Goal: Navigation & Orientation: Find specific page/section

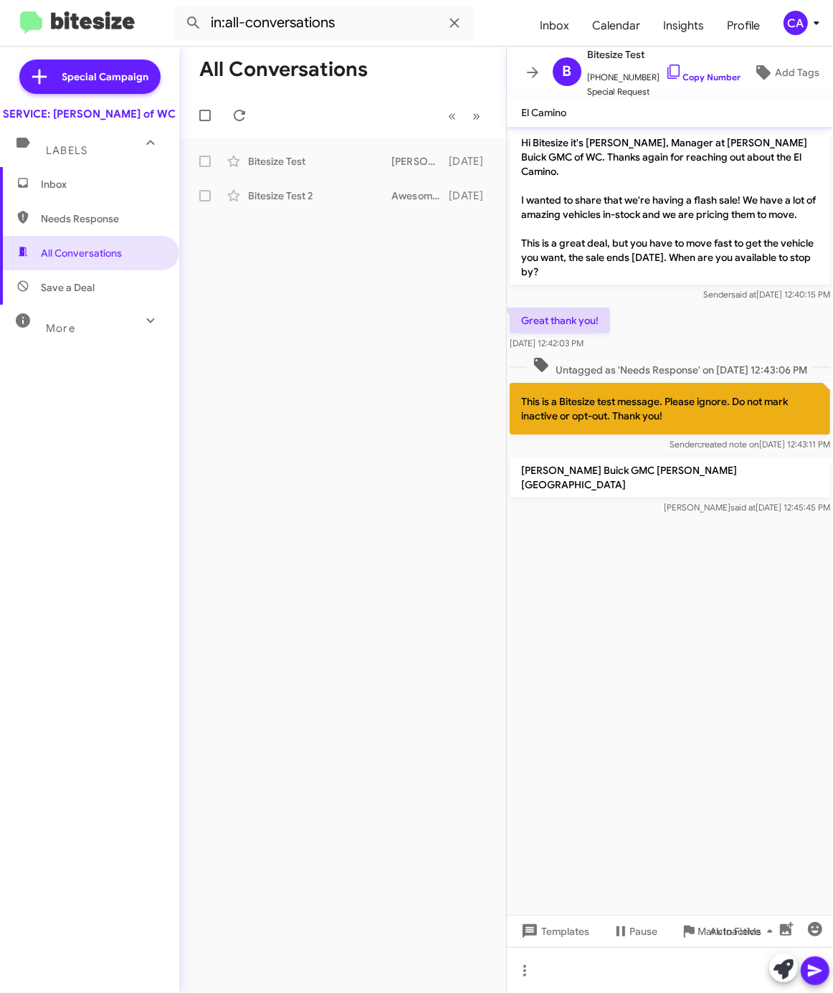
click at [372, 341] on div "All Conversations « Previous » Next Bitesize Test [PERSON_NAME] Buick GMC [PERS…" at bounding box center [342, 520] width 327 height 947
click at [793, 34] on div "CA" at bounding box center [796, 23] width 24 height 24
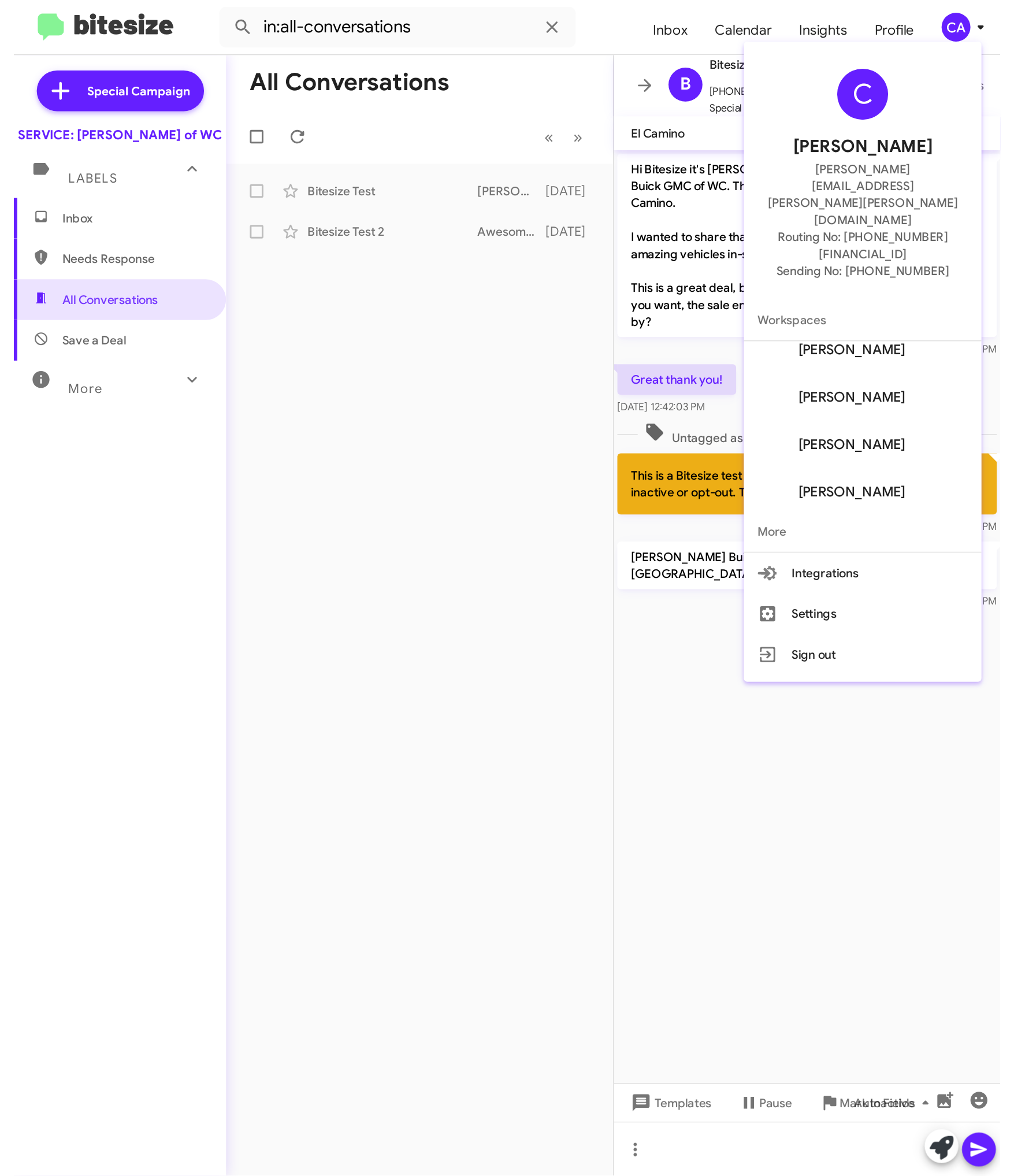
scroll to position [78, 0]
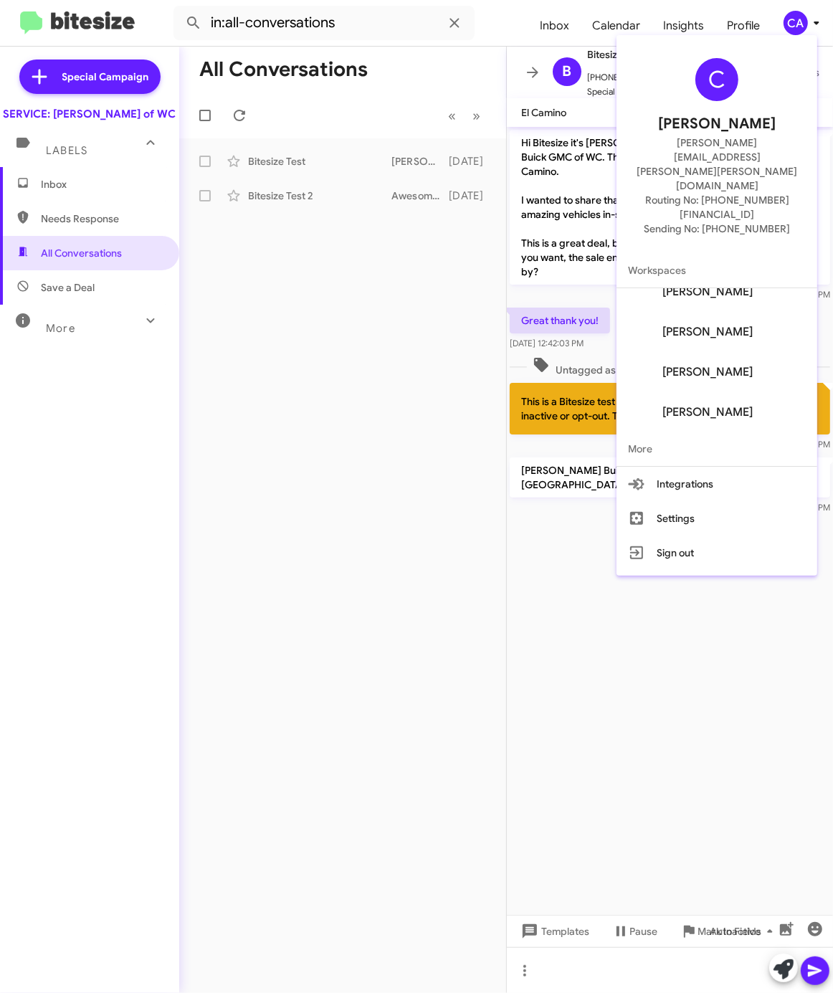
click at [790, 25] on div at bounding box center [416, 496] width 833 height 993
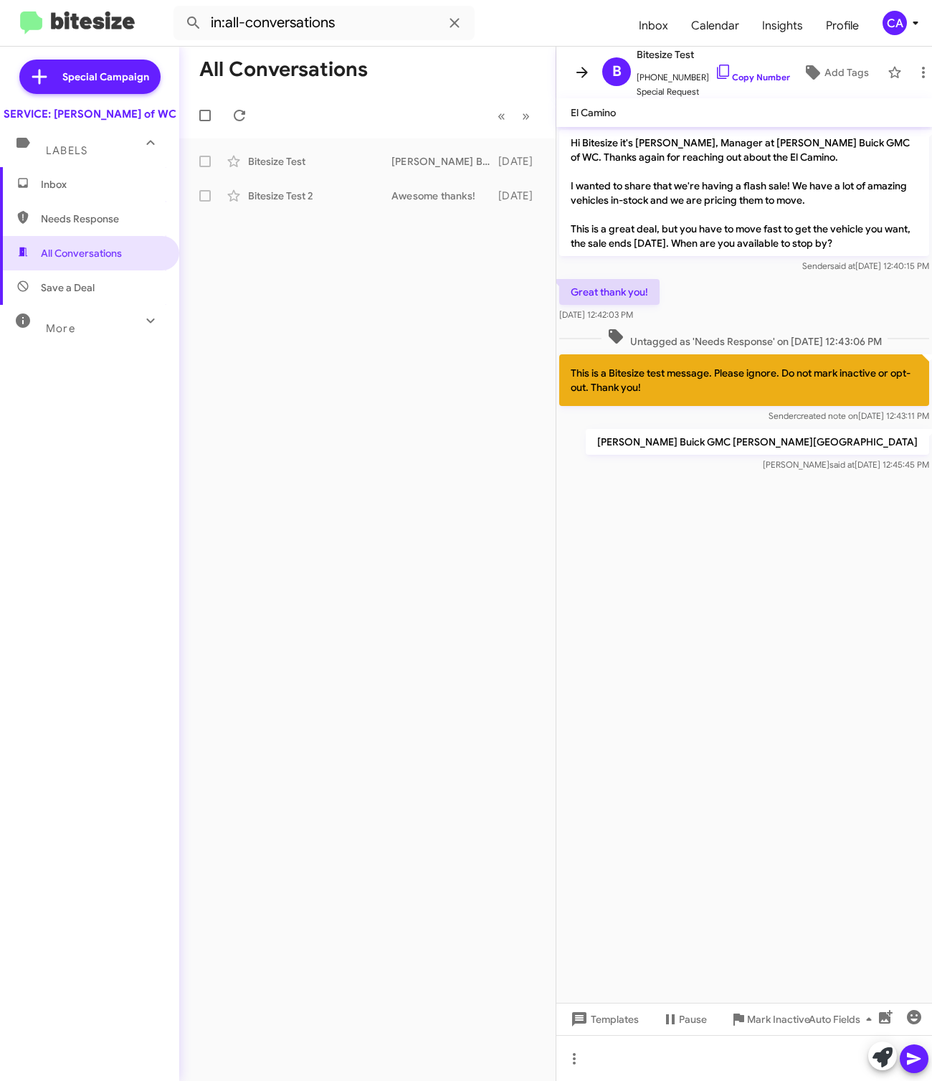
click at [581, 68] on icon at bounding box center [582, 72] width 17 height 17
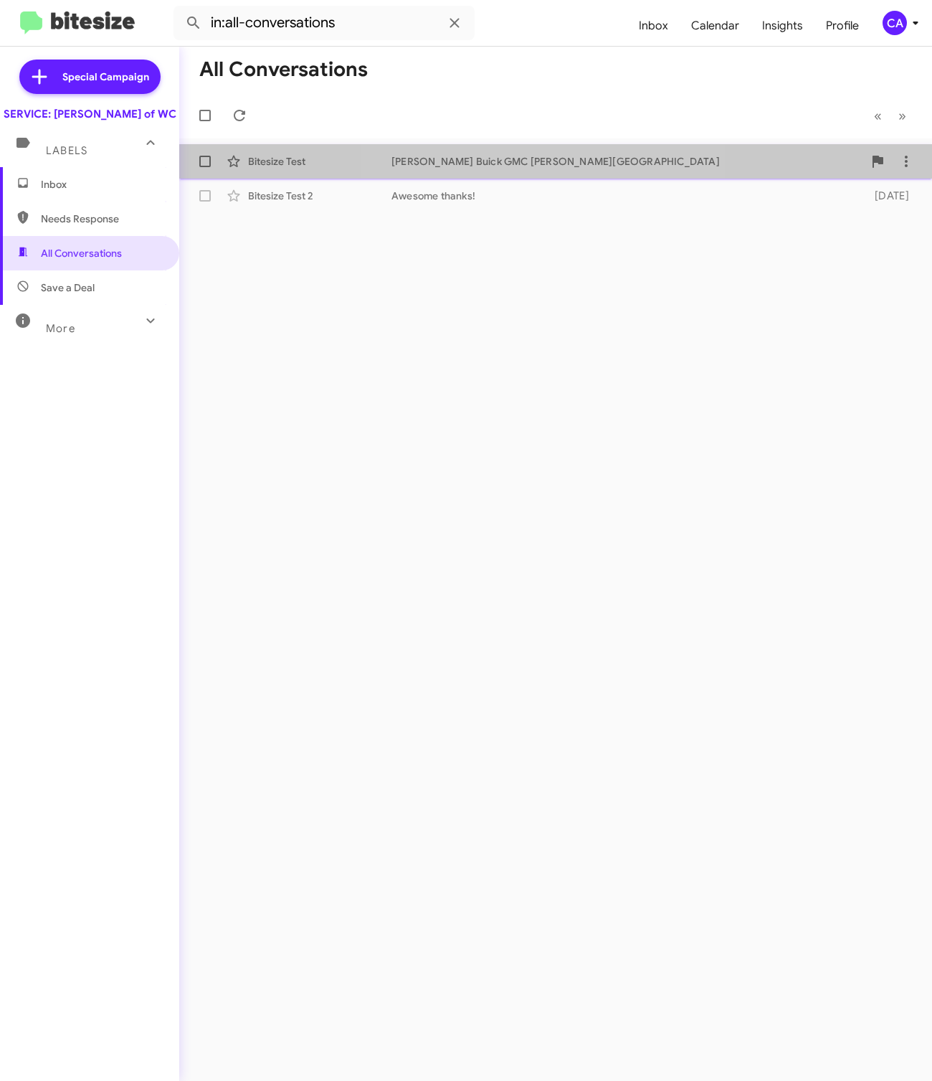
click at [559, 178] on span "Bitesize Test [PERSON_NAME] Buick GMC [PERSON_NAME][GEOGRAPHIC_DATA] [DATE]" at bounding box center [555, 161] width 753 height 34
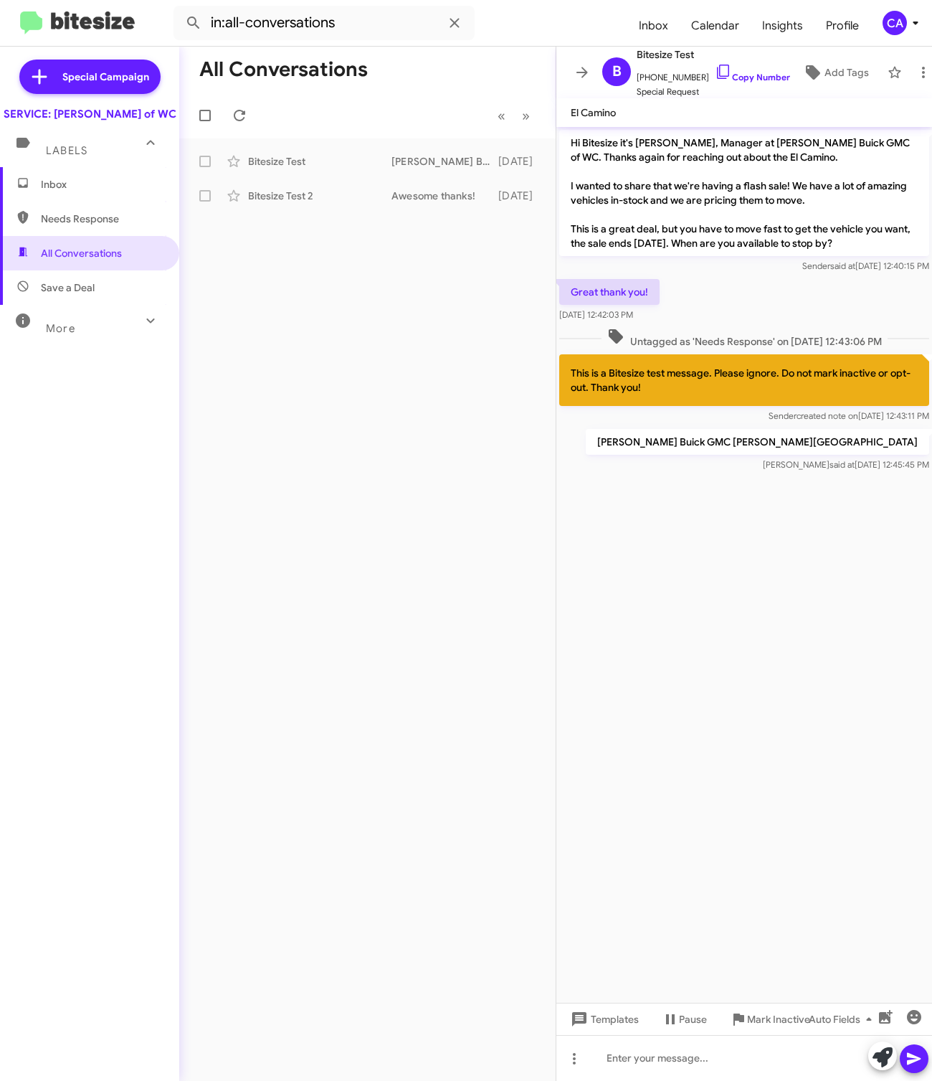
drag, startPoint x: 912, startPoint y: 102, endPoint x: 909, endPoint y: 126, distance: 24.6
click at [833, 126] on mat-toolbar "El Camino" at bounding box center [745, 112] width 376 height 29
click at [833, 128] on div "Hi Bitesize it's [PERSON_NAME], Manager at [PERSON_NAME] Buick GMC of WC. Thank…" at bounding box center [745, 201] width 376 height 149
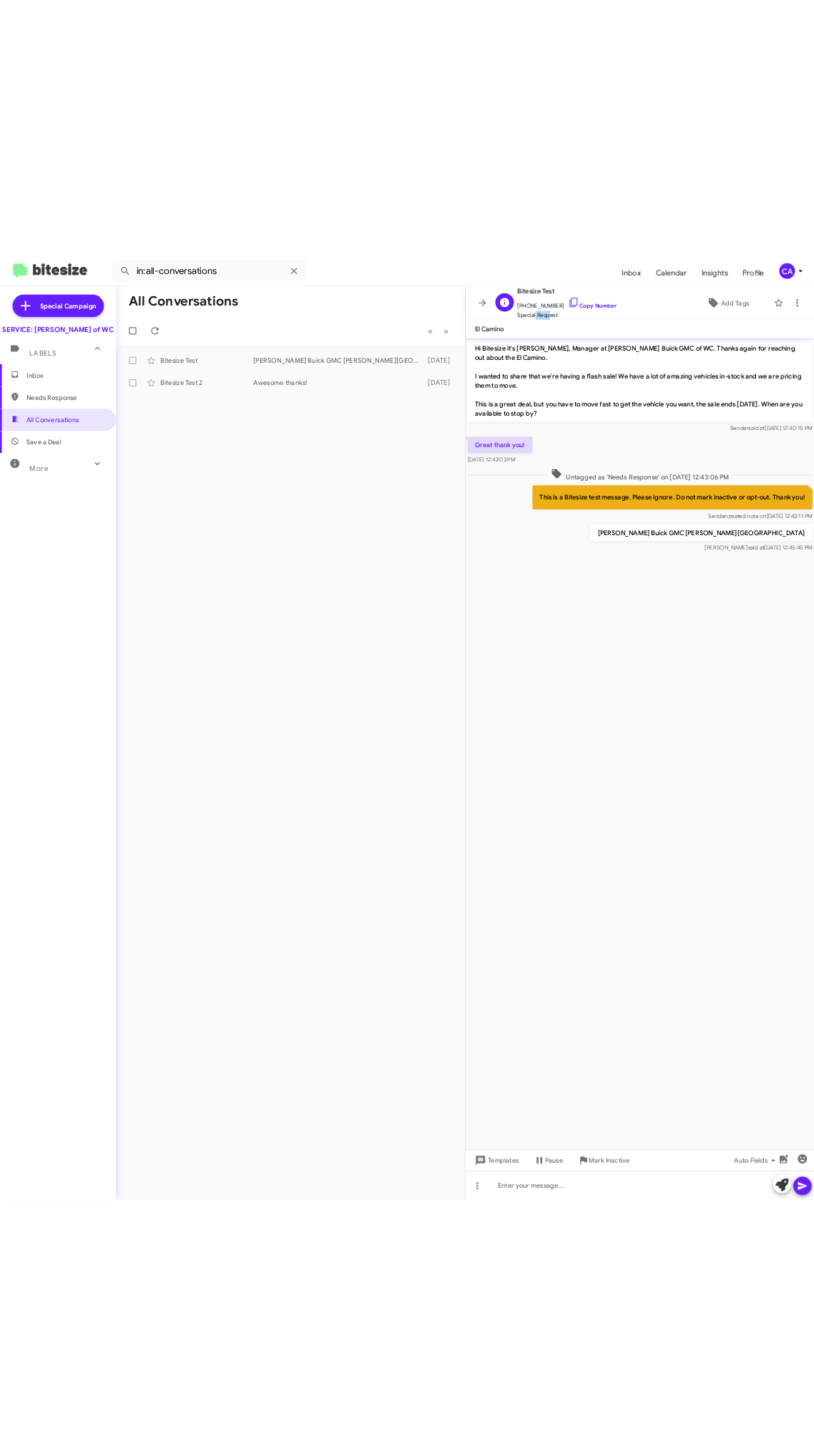
scroll to position [1, 0]
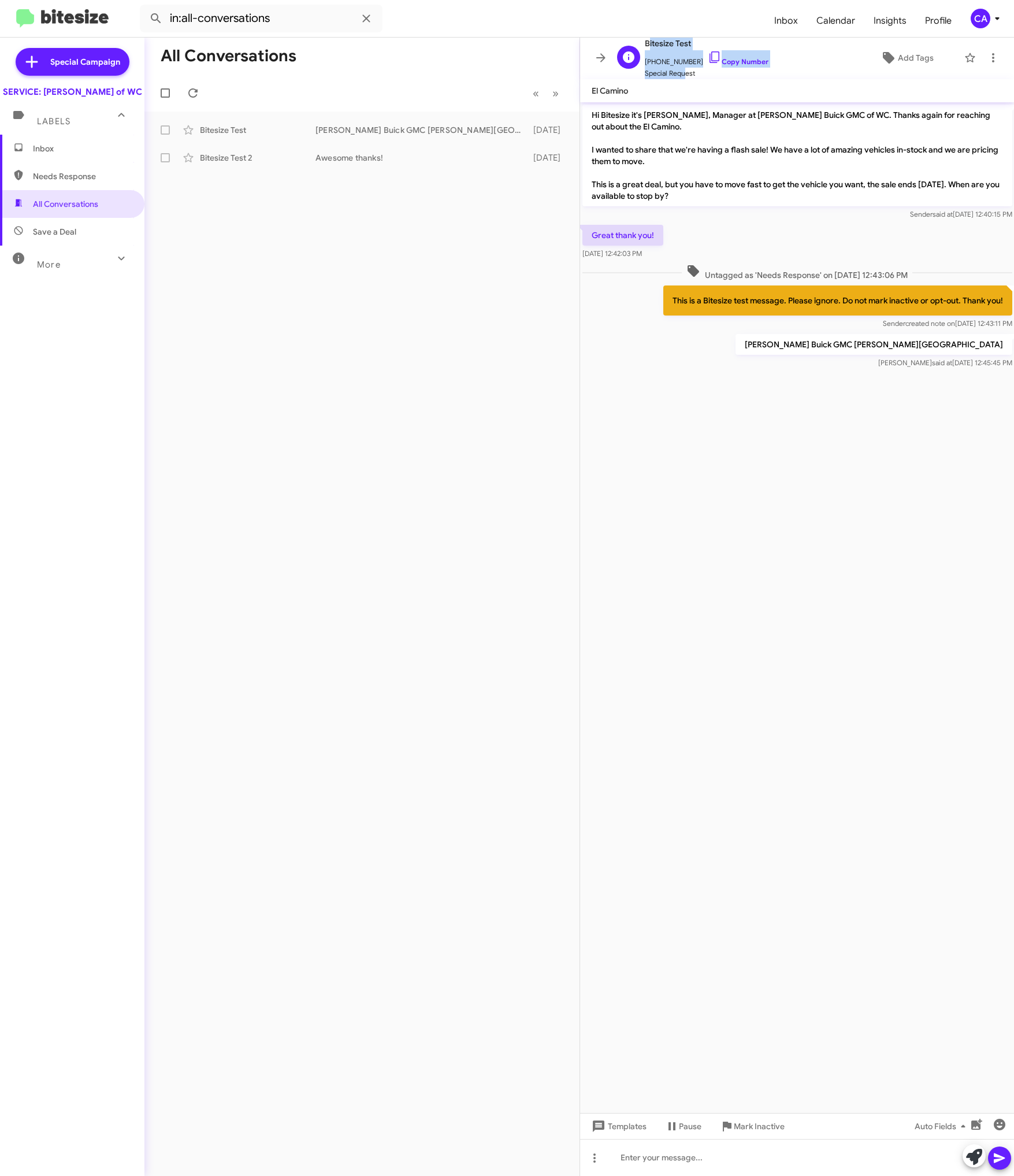
drag, startPoint x: 679, startPoint y: 75, endPoint x: 633, endPoint y: 78, distance: 46.1
click at [633, 78] on div "B Bitesize Test [PHONE_NUMBER] Copy Number Special Request" at bounding box center [690, 57] width 156 height 43
drag, startPoint x: 633, startPoint y: 78, endPoint x: 821, endPoint y: 80, distance: 188.0
click at [671, 80] on mat-toolbar "El Camino" at bounding box center [797, 90] width 434 height 23
click at [671, 64] on span "[PHONE_NUMBER] Copy Number" at bounding box center [706, 59] width 123 height 18
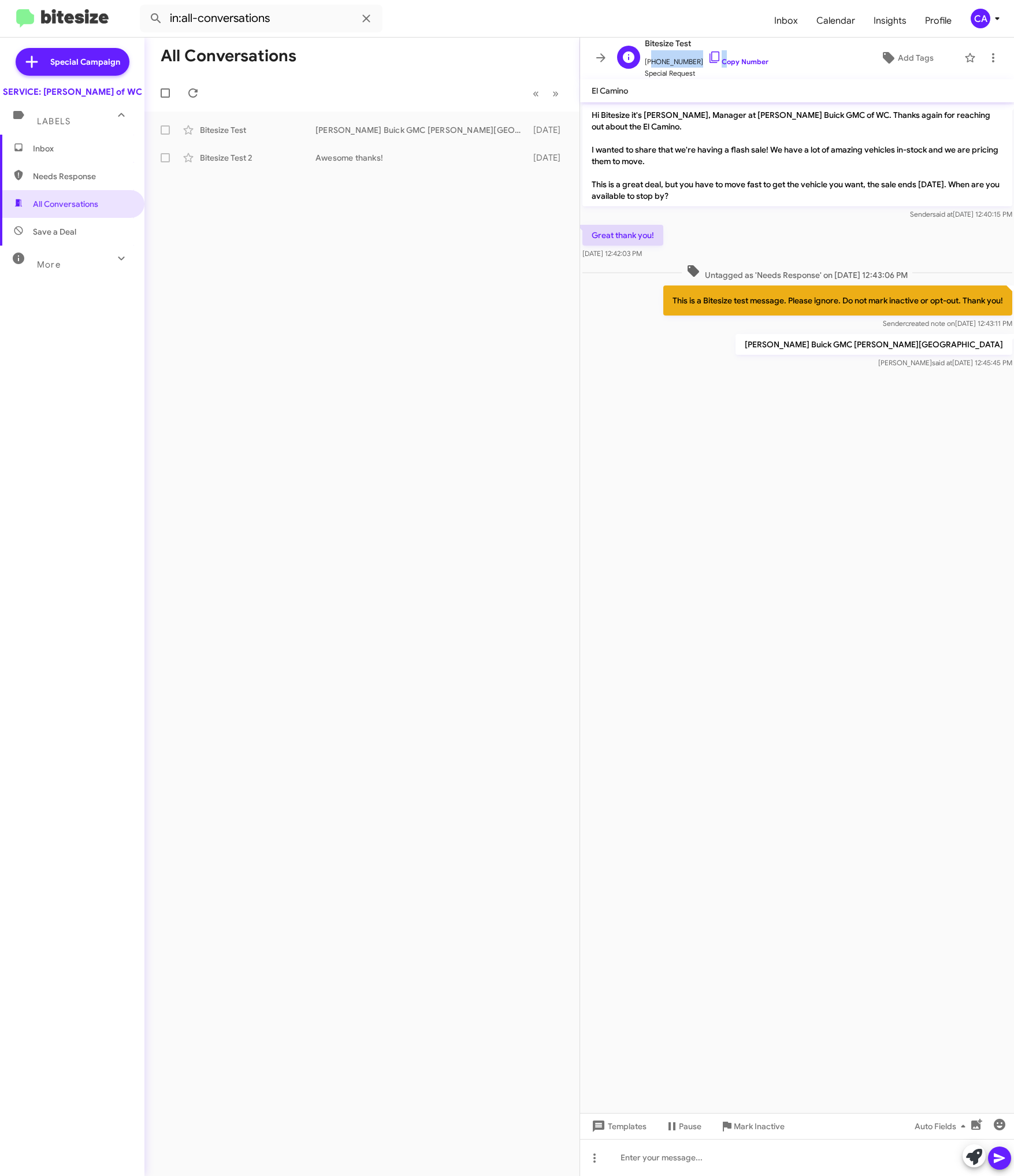
click at [671, 64] on span "[PHONE_NUMBER] Copy Number" at bounding box center [706, 59] width 123 height 18
click at [671, 64] on div "B Bitesize Test [PHONE_NUMBER] Copy Number Special Request Add Tags" at bounding box center [785, 58] width 346 height 43
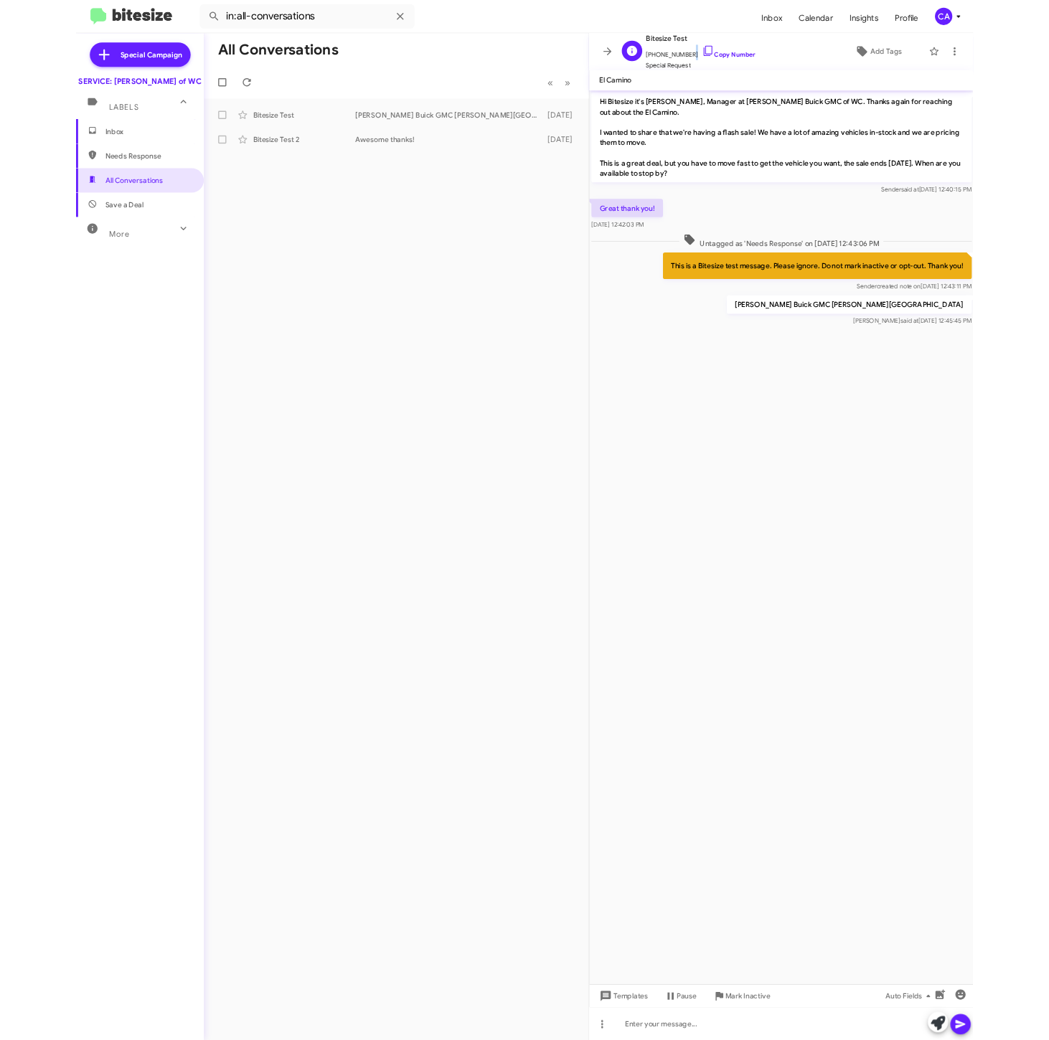
scroll to position [1, 0]
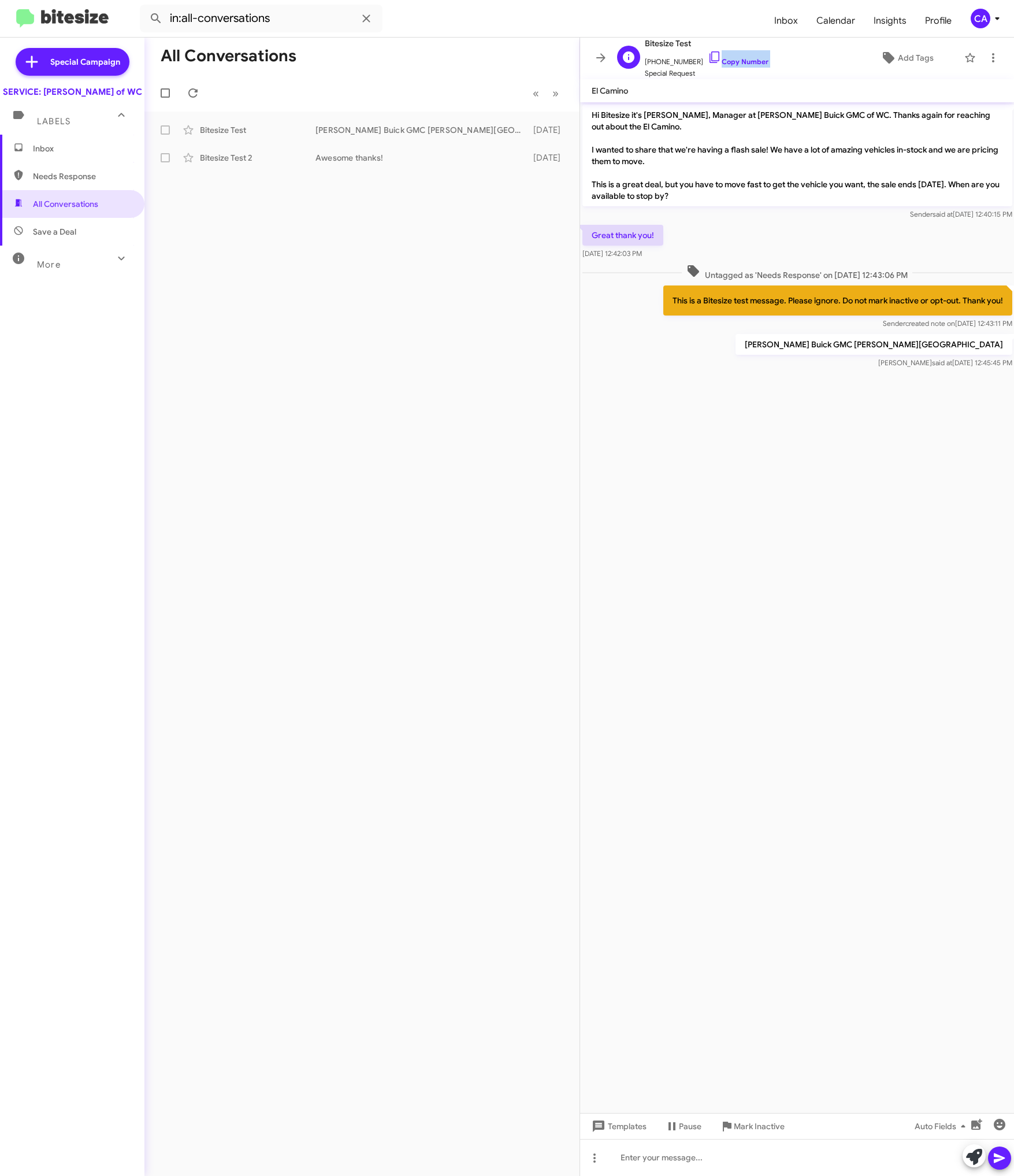
drag, startPoint x: 693, startPoint y: 64, endPoint x: 643, endPoint y: 69, distance: 50.2
click at [643, 69] on div "B Bitesize Test [PHONE_NUMBER] Copy Number Special Request" at bounding box center [690, 57] width 156 height 43
drag, startPoint x: 643, startPoint y: 69, endPoint x: 839, endPoint y: 52, distance: 196.7
click at [671, 52] on div "B Bitesize Test [PHONE_NUMBER] Copy Number Special Request Add Tags" at bounding box center [785, 57] width 346 height 43
click at [671, 64] on link "Copy Number" at bounding box center [738, 61] width 60 height 9
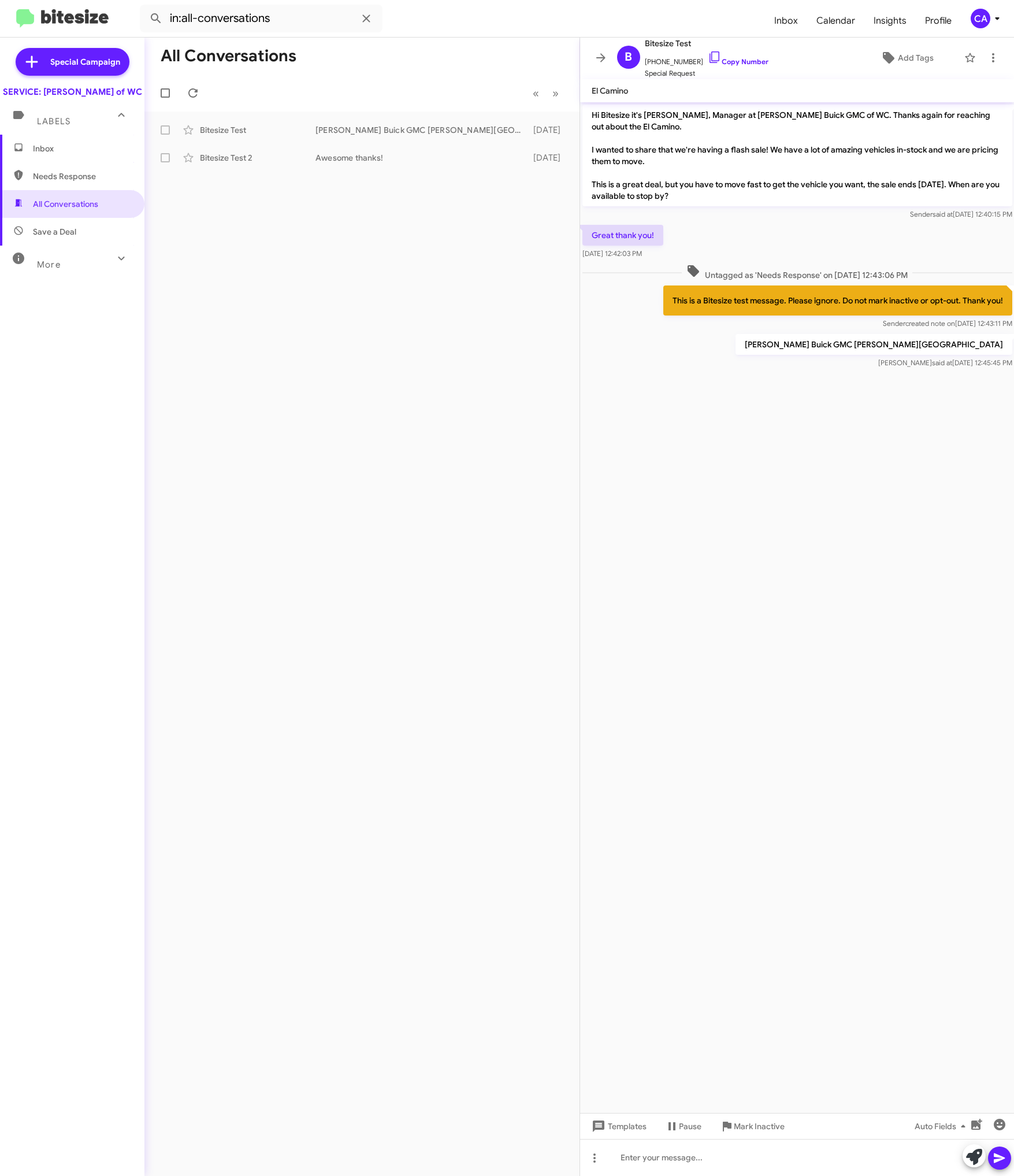
click at [93, 271] on div "More" at bounding box center [60, 259] width 103 height 22
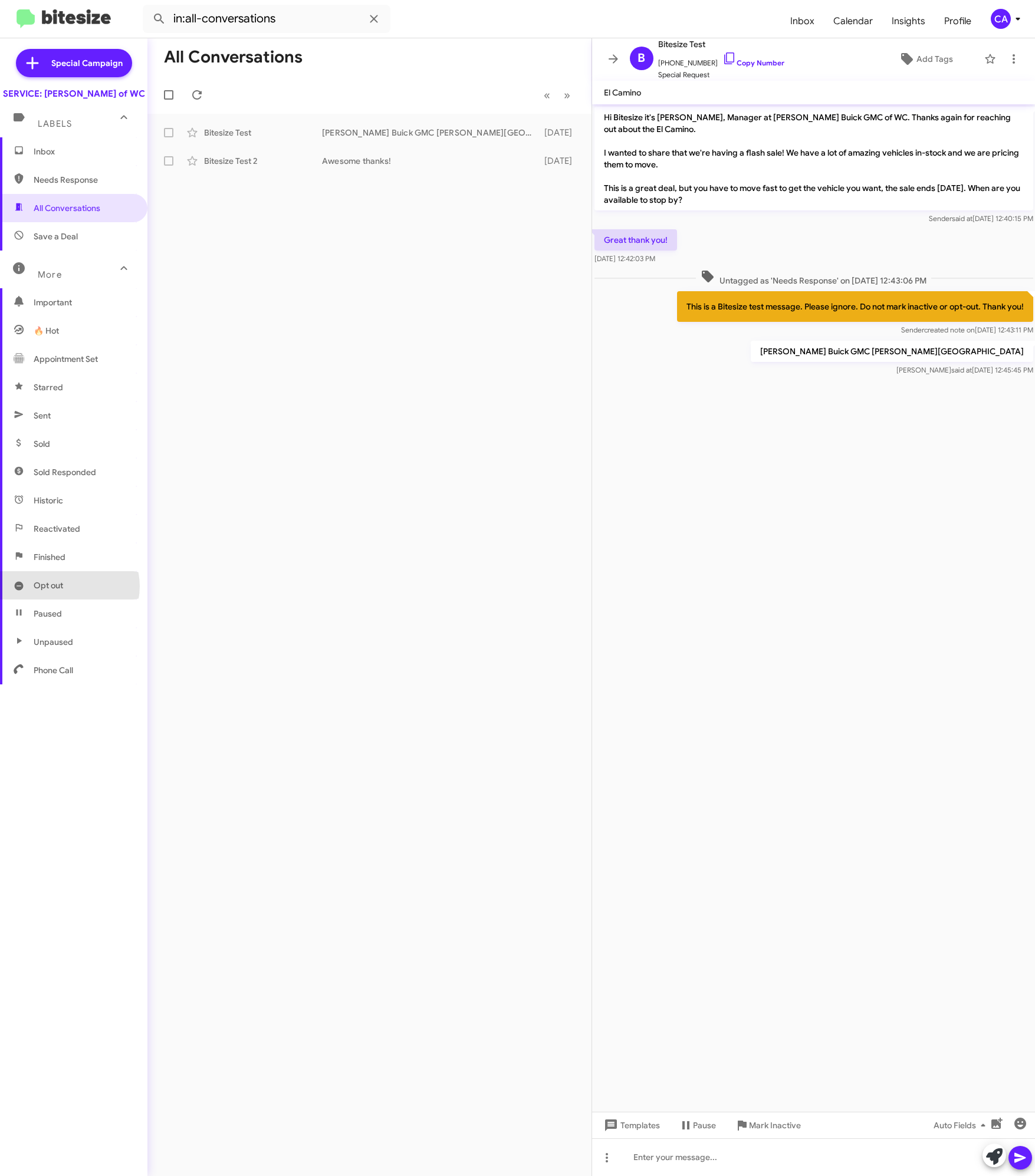
click at [69, 598] on span "Opt out" at bounding box center [73, 585] width 147 height 28
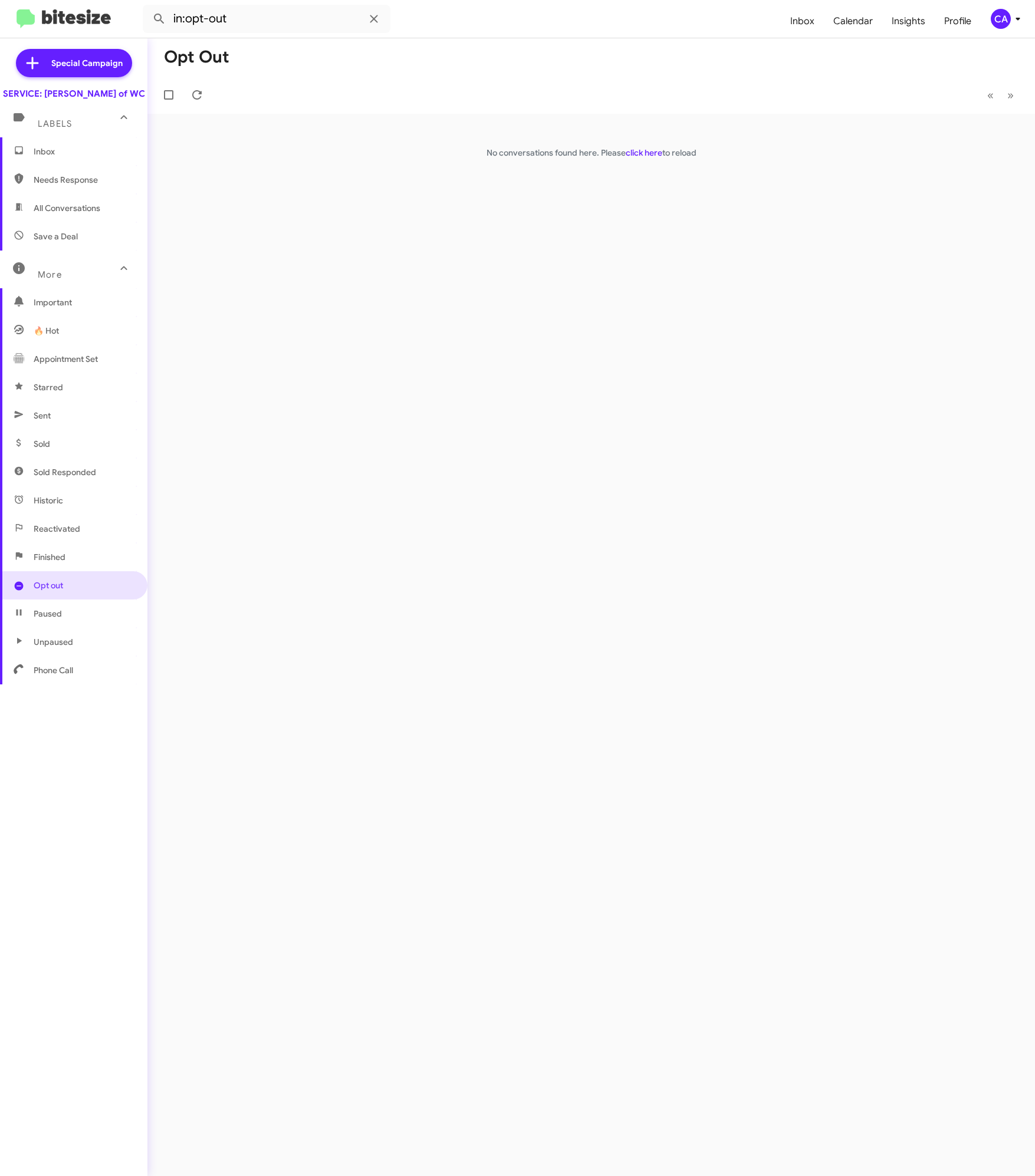
click at [63, 676] on span "Phone Call" at bounding box center [53, 670] width 39 height 12
type input "in:phone-call"
click at [53, 158] on span "Inbox" at bounding box center [84, 151] width 100 height 12
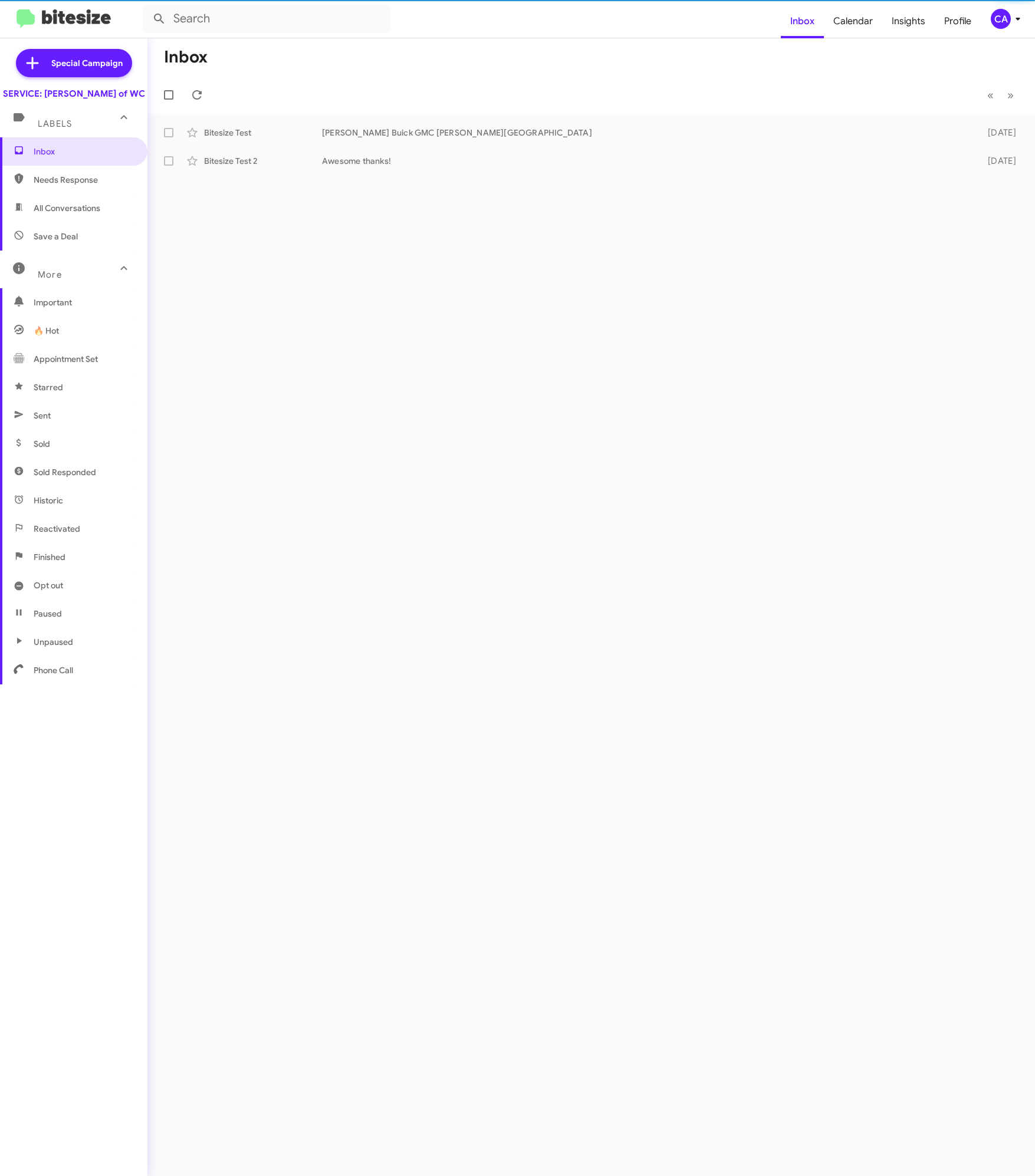
click at [61, 186] on span "Needs Response" at bounding box center [84, 180] width 100 height 12
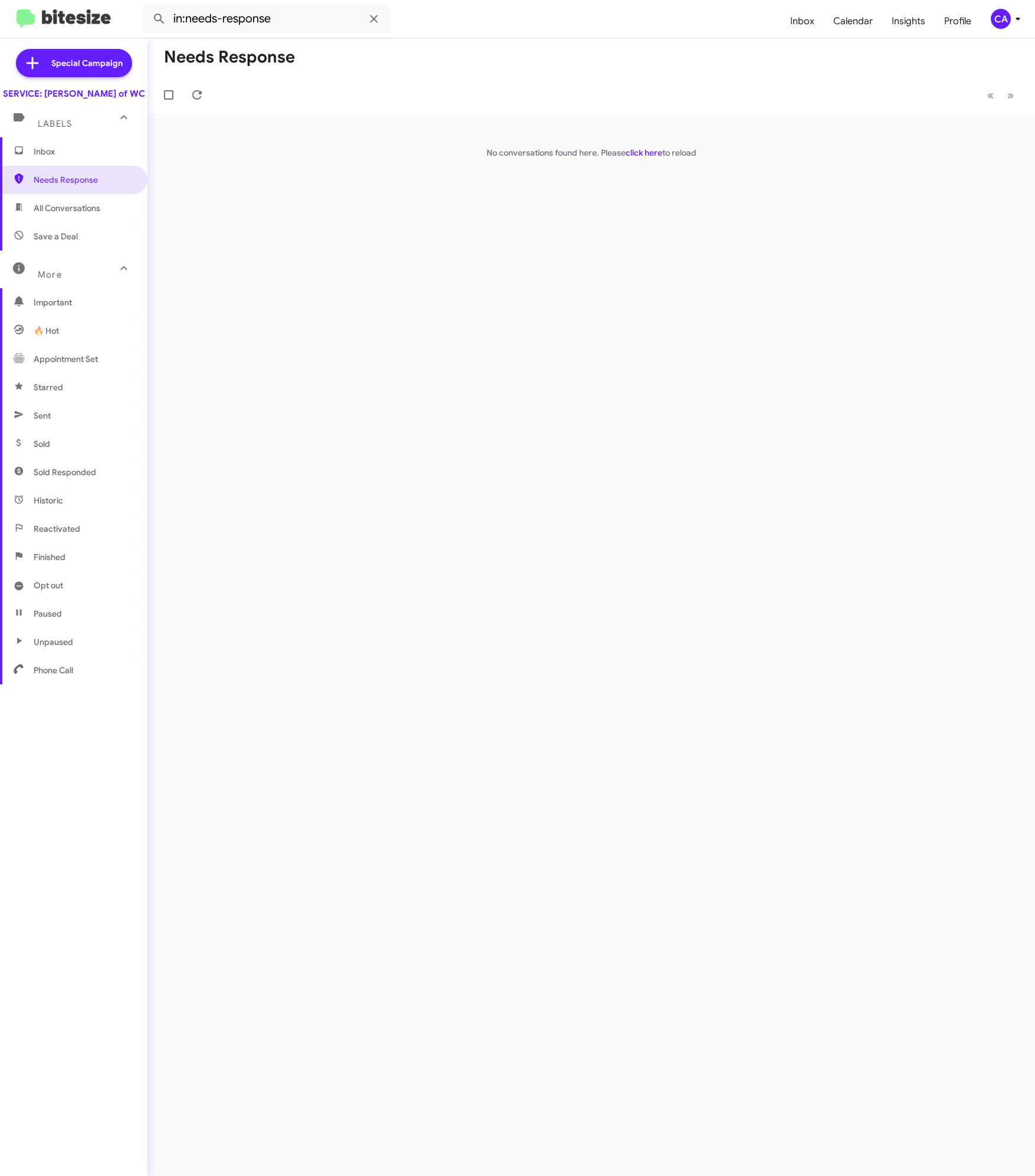
click at [72, 214] on span "All Conversations" at bounding box center [67, 208] width 67 height 12
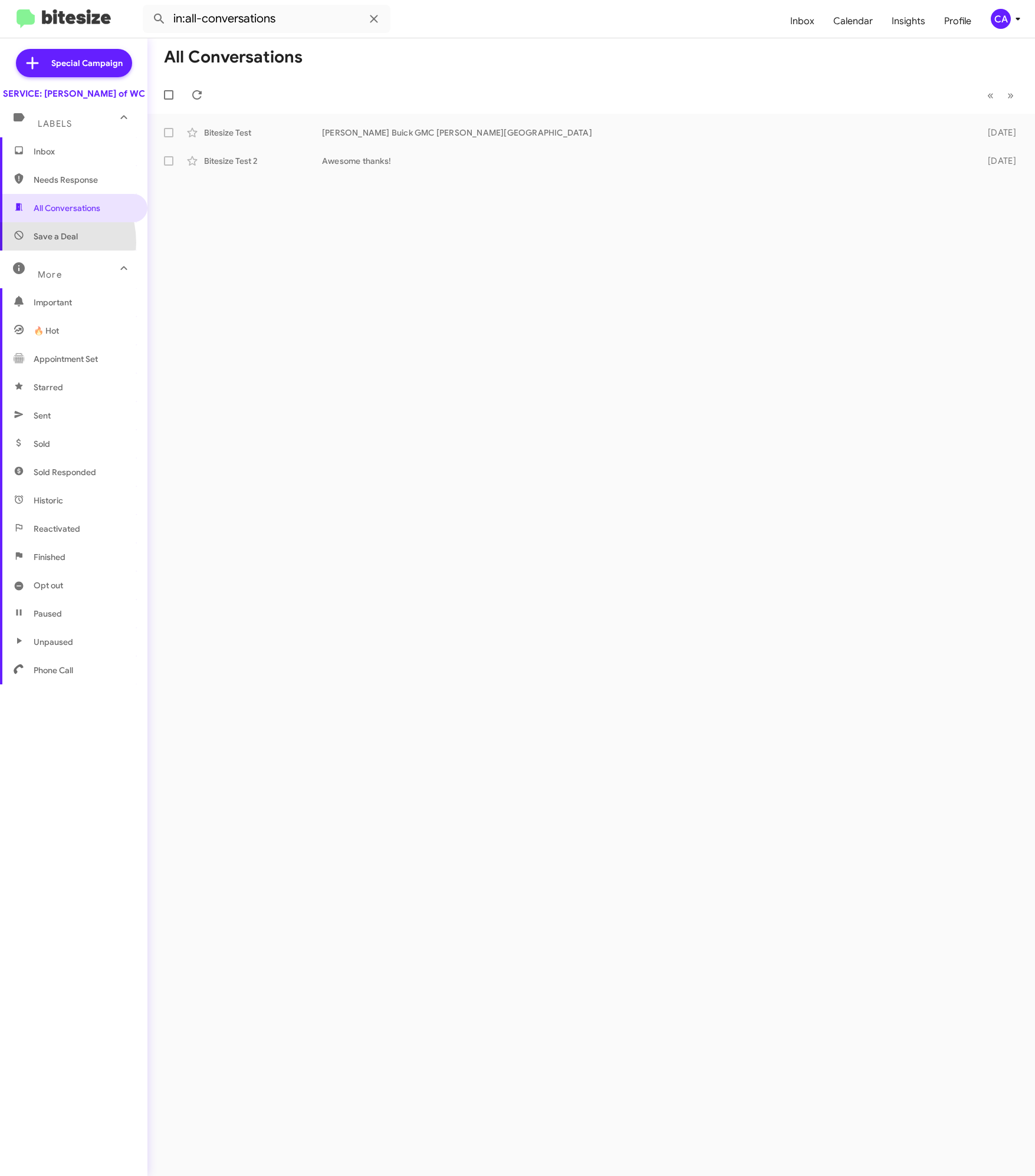
click at [32, 251] on span "Save a Deal" at bounding box center [73, 236] width 147 height 28
type input "in:not-interested"
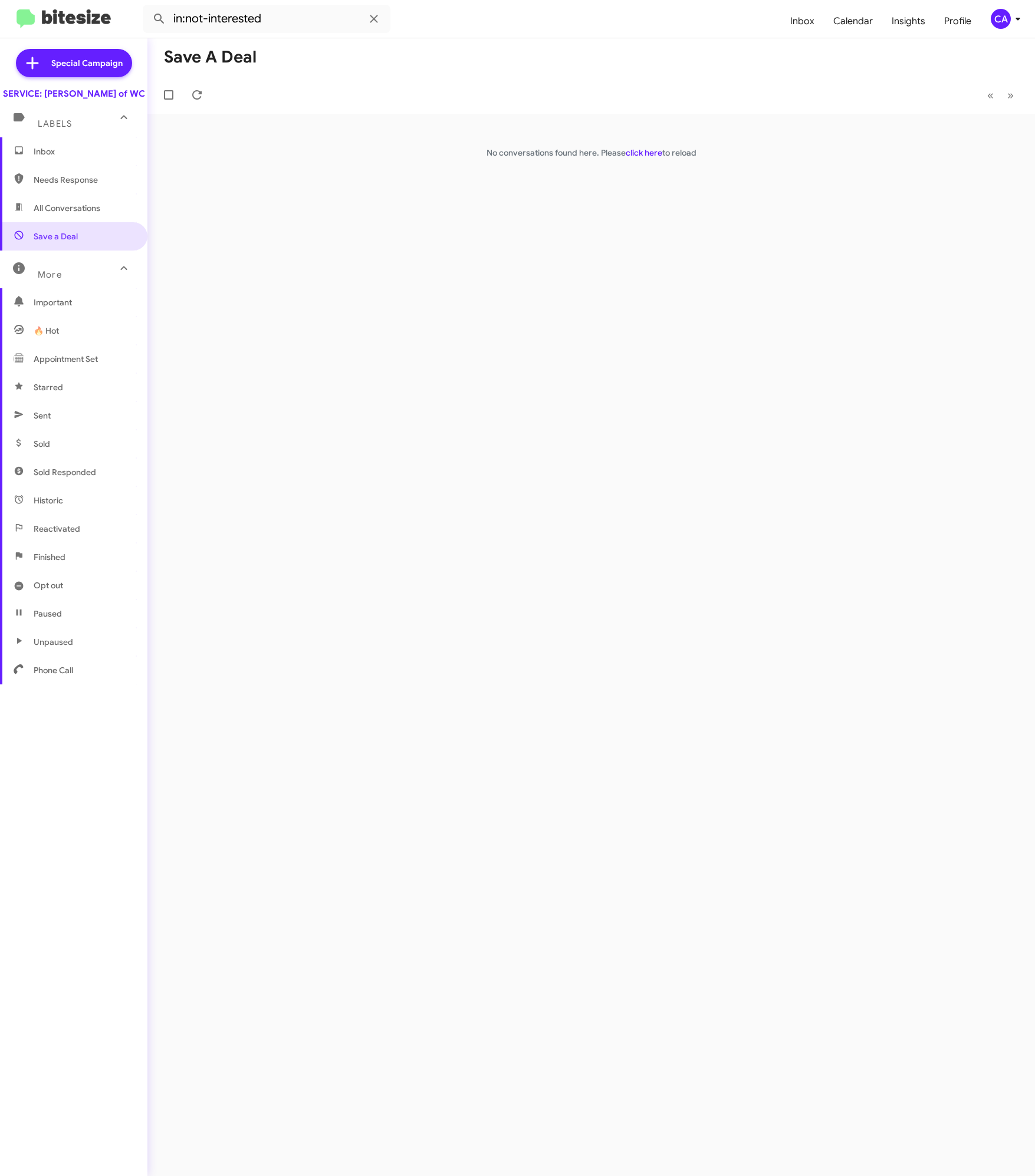
click at [66, 158] on span "Inbox" at bounding box center [84, 151] width 100 height 12
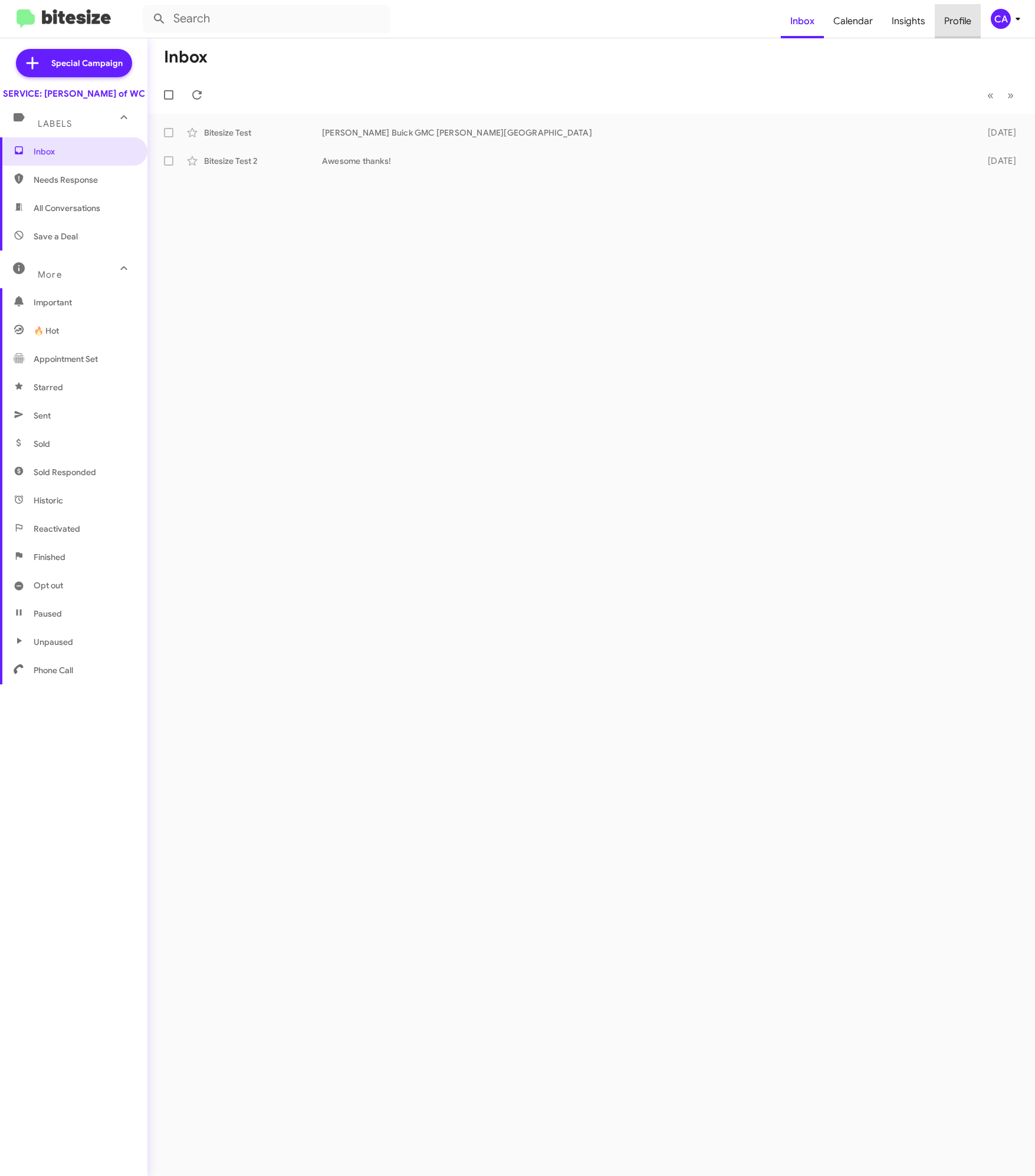
click at [685, 26] on span "Profile" at bounding box center [958, 21] width 46 height 35
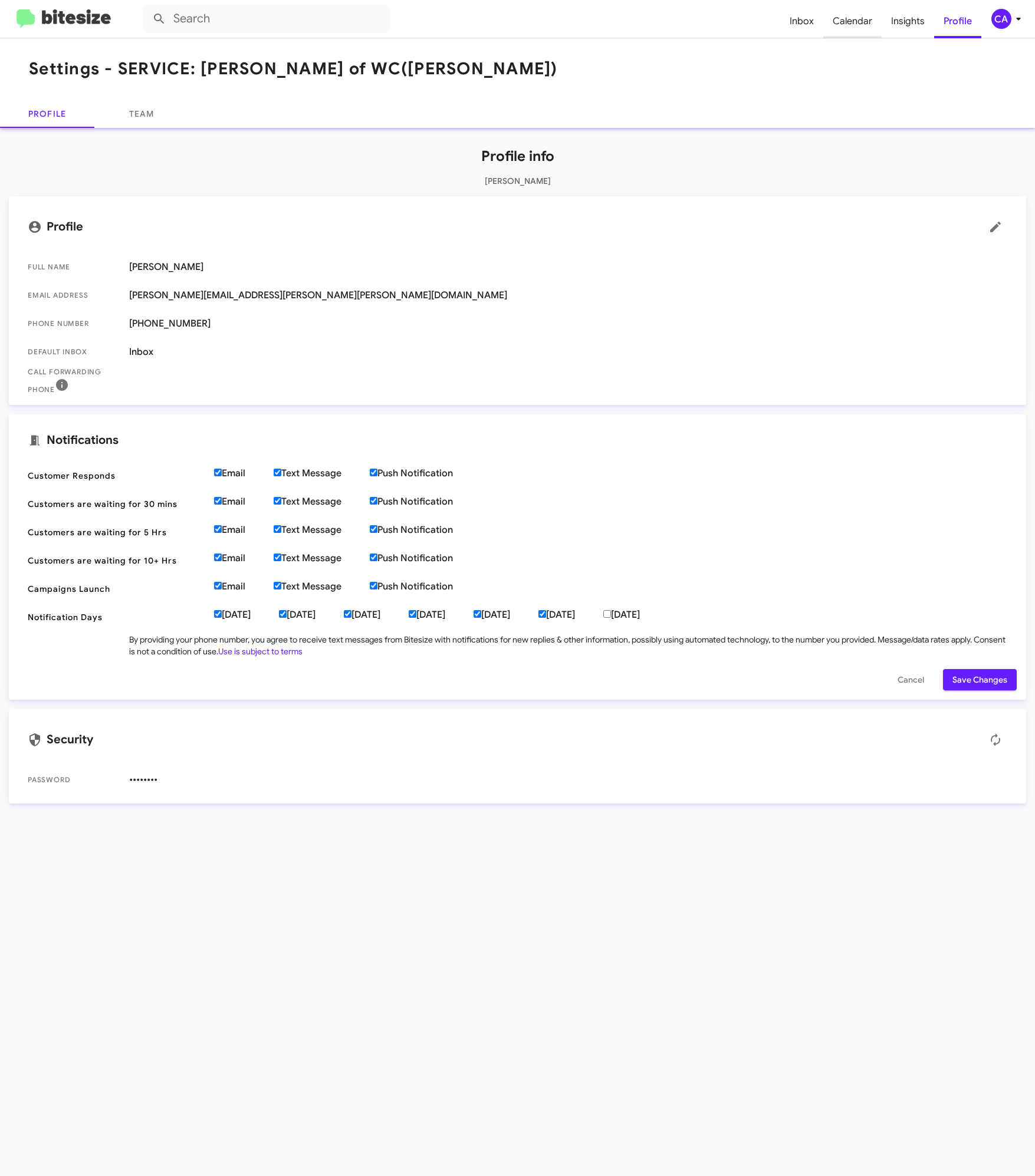
click at [685, 25] on span "Calendar" at bounding box center [852, 21] width 58 height 35
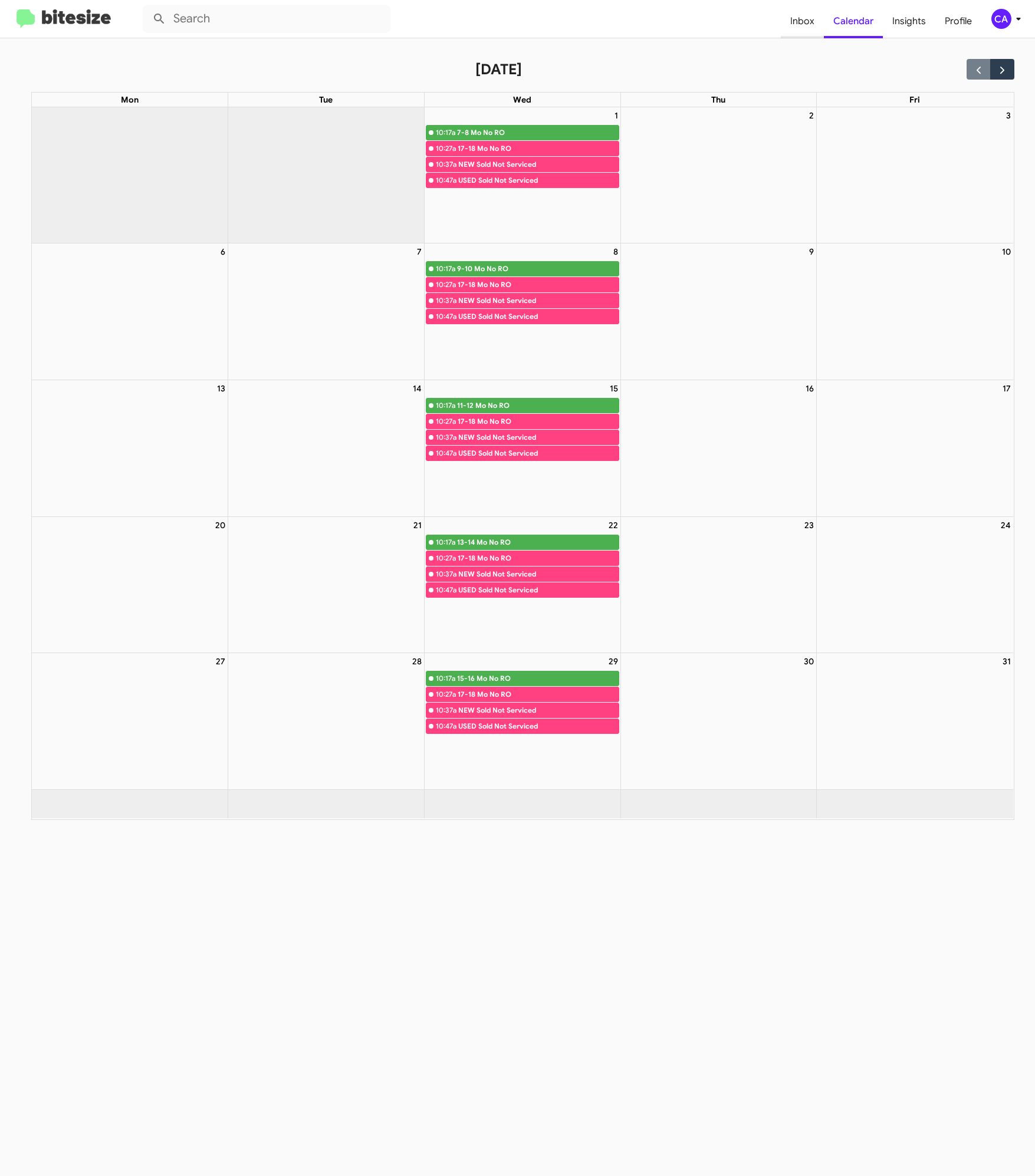
click at [685, 20] on span "Inbox" at bounding box center [802, 21] width 43 height 35
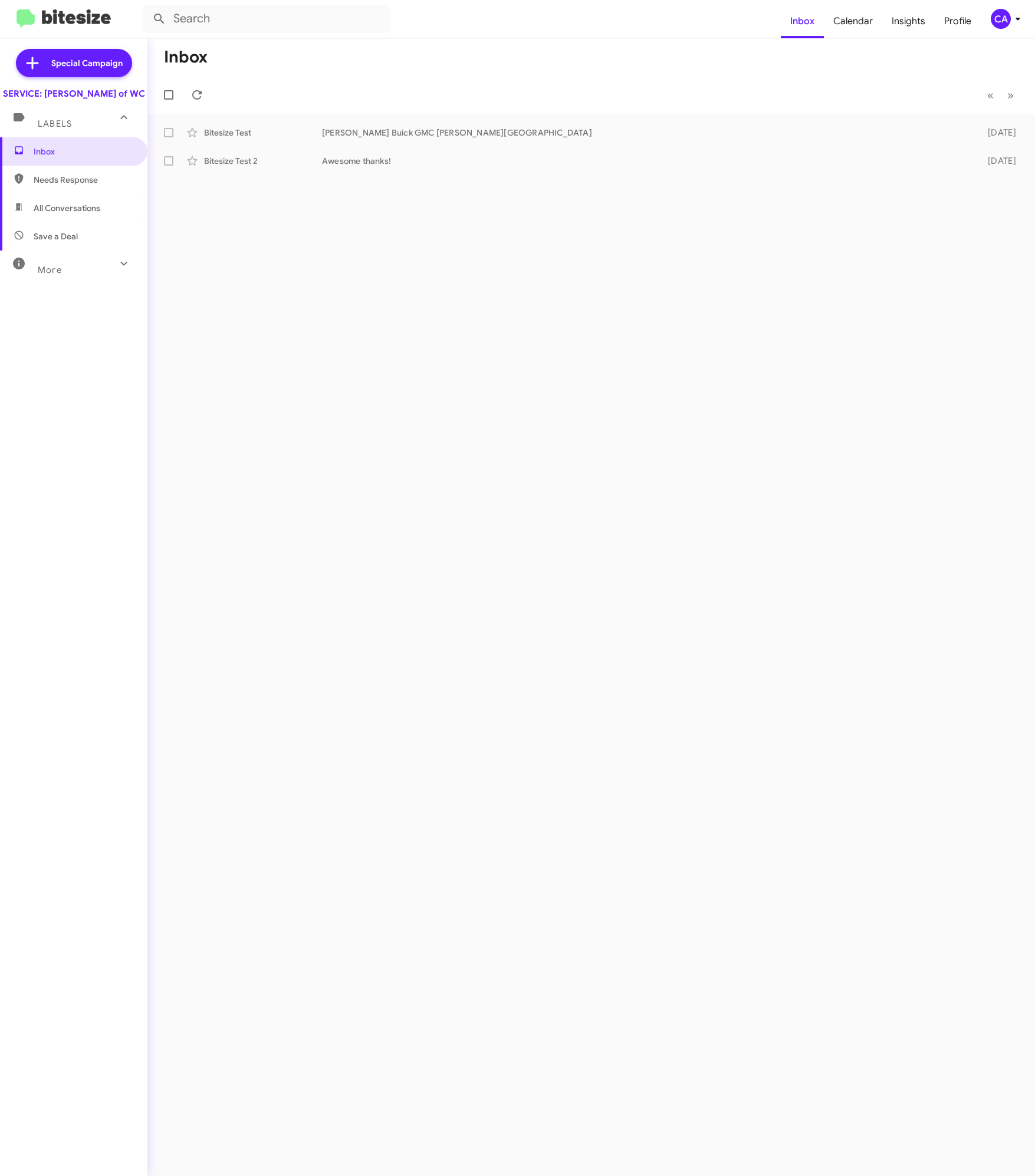
click at [70, 119] on div "Labels" at bounding box center [62, 118] width 105 height 22
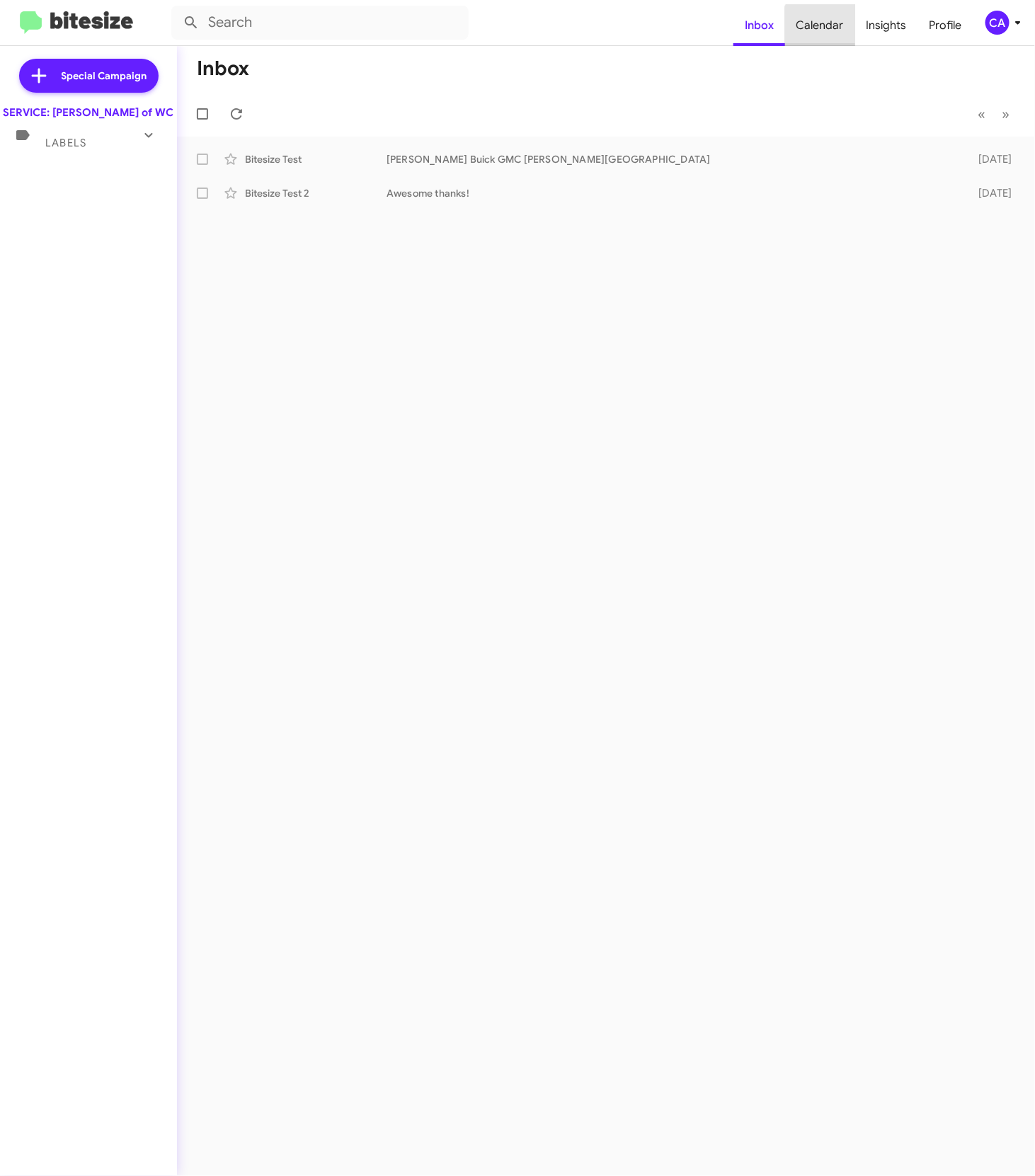
click at [822, 29] on span "Calendar" at bounding box center [819, 26] width 70 height 41
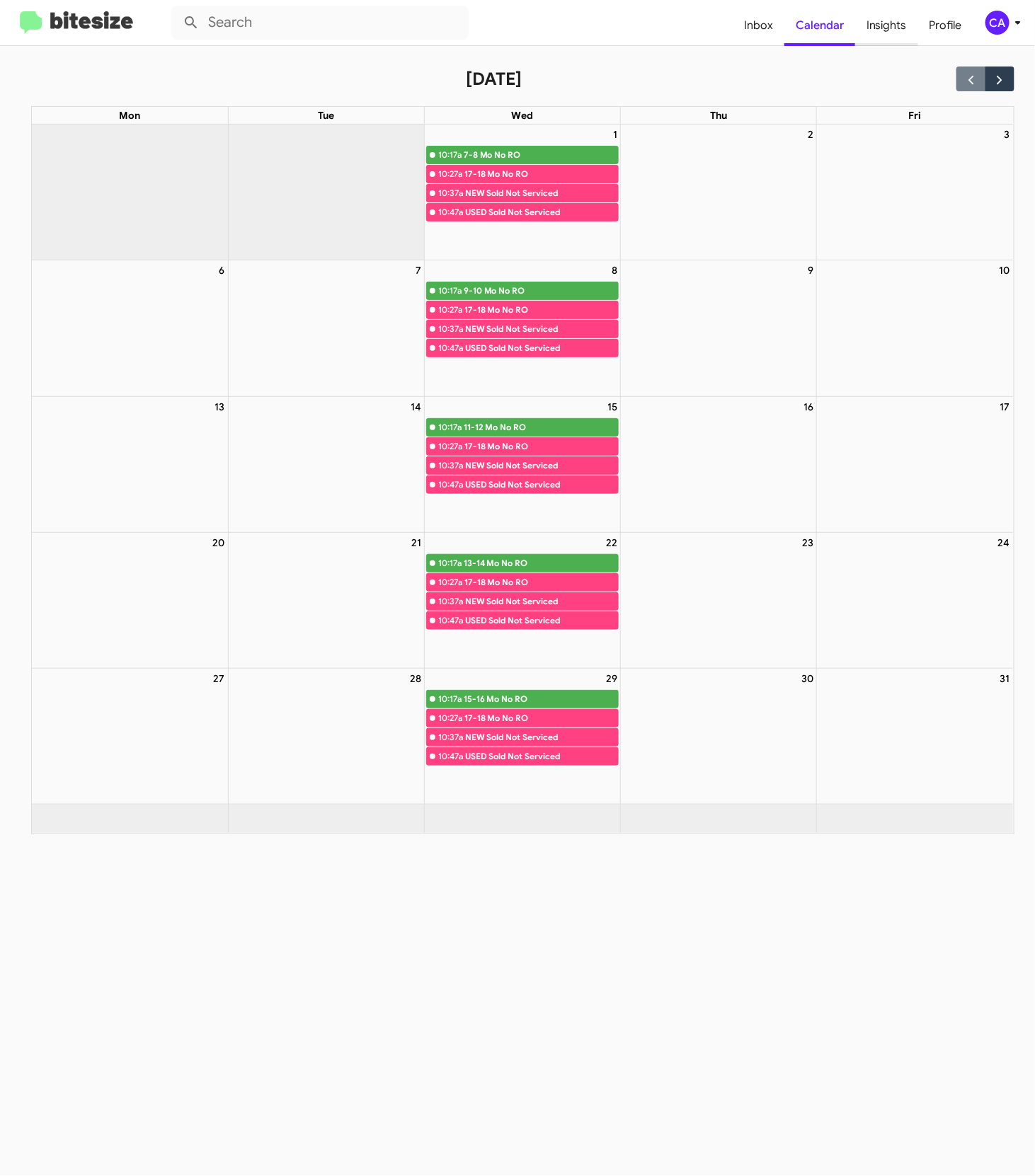
click at [822, 22] on span "Insights" at bounding box center [886, 26] width 63 height 41
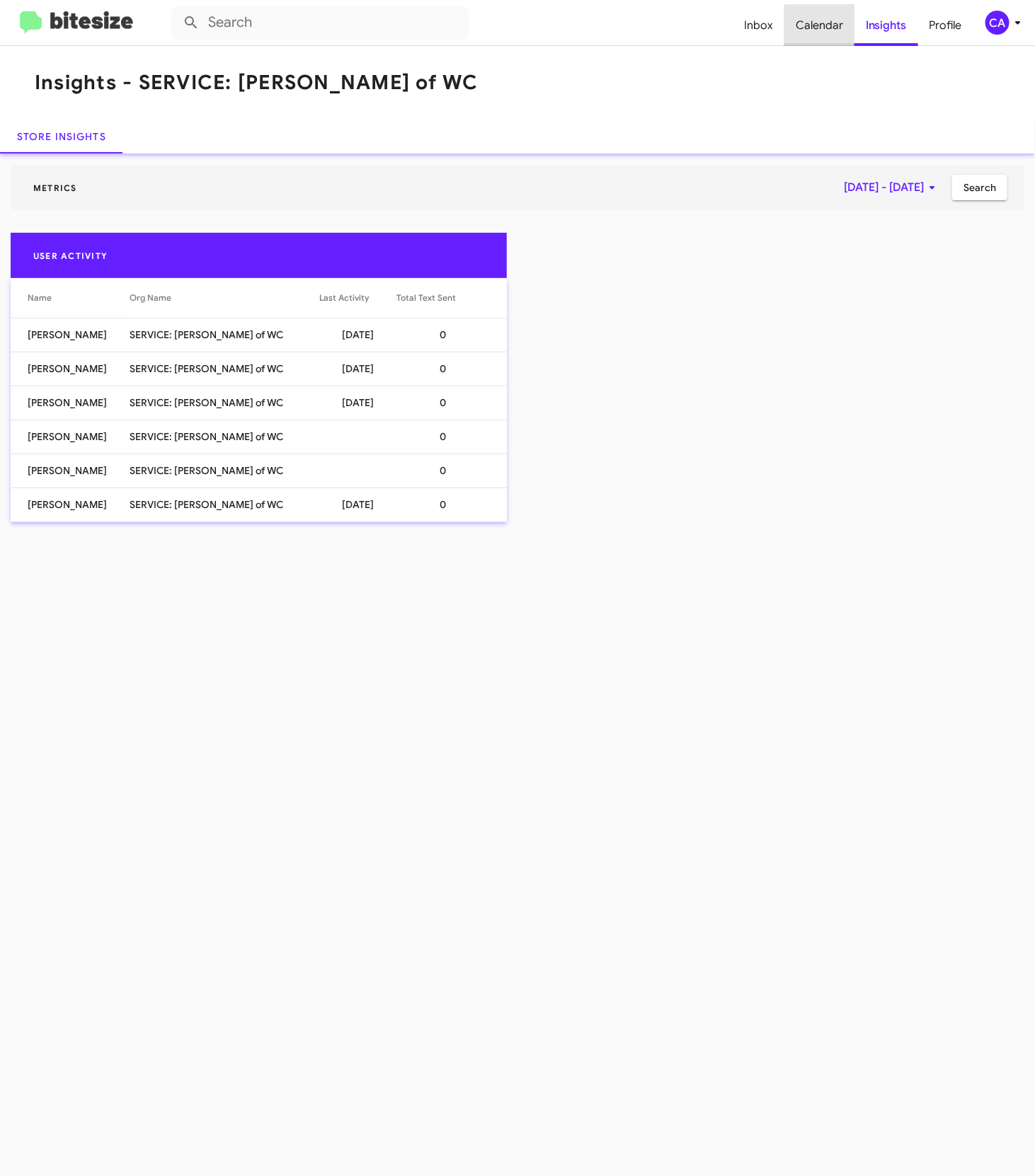
click at [822, 34] on span "Calendar" at bounding box center [819, 26] width 70 height 41
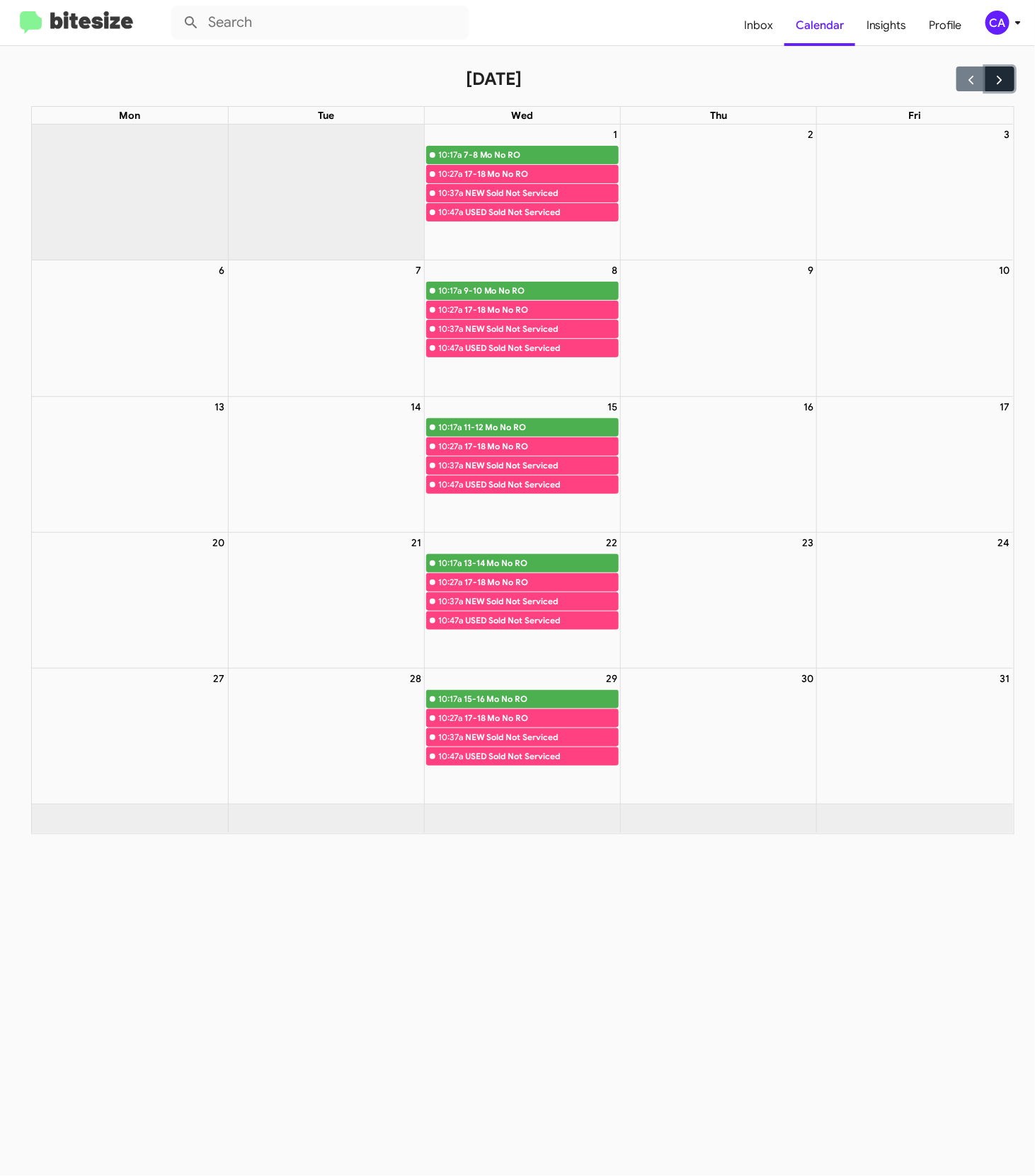
click at [822, 86] on button "button" at bounding box center [998, 78] width 29 height 25
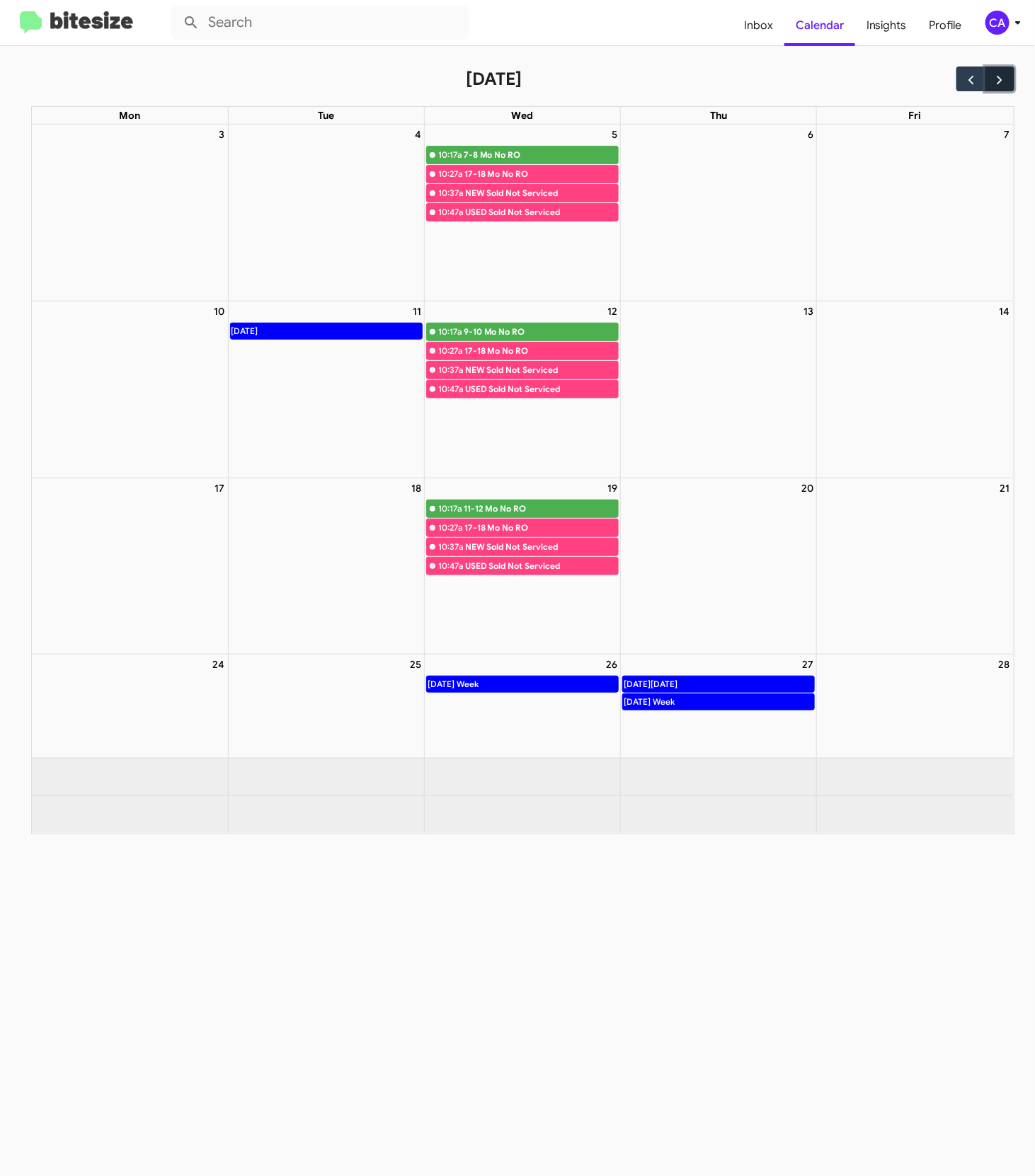
click at [822, 85] on span "button" at bounding box center [999, 79] width 15 height 15
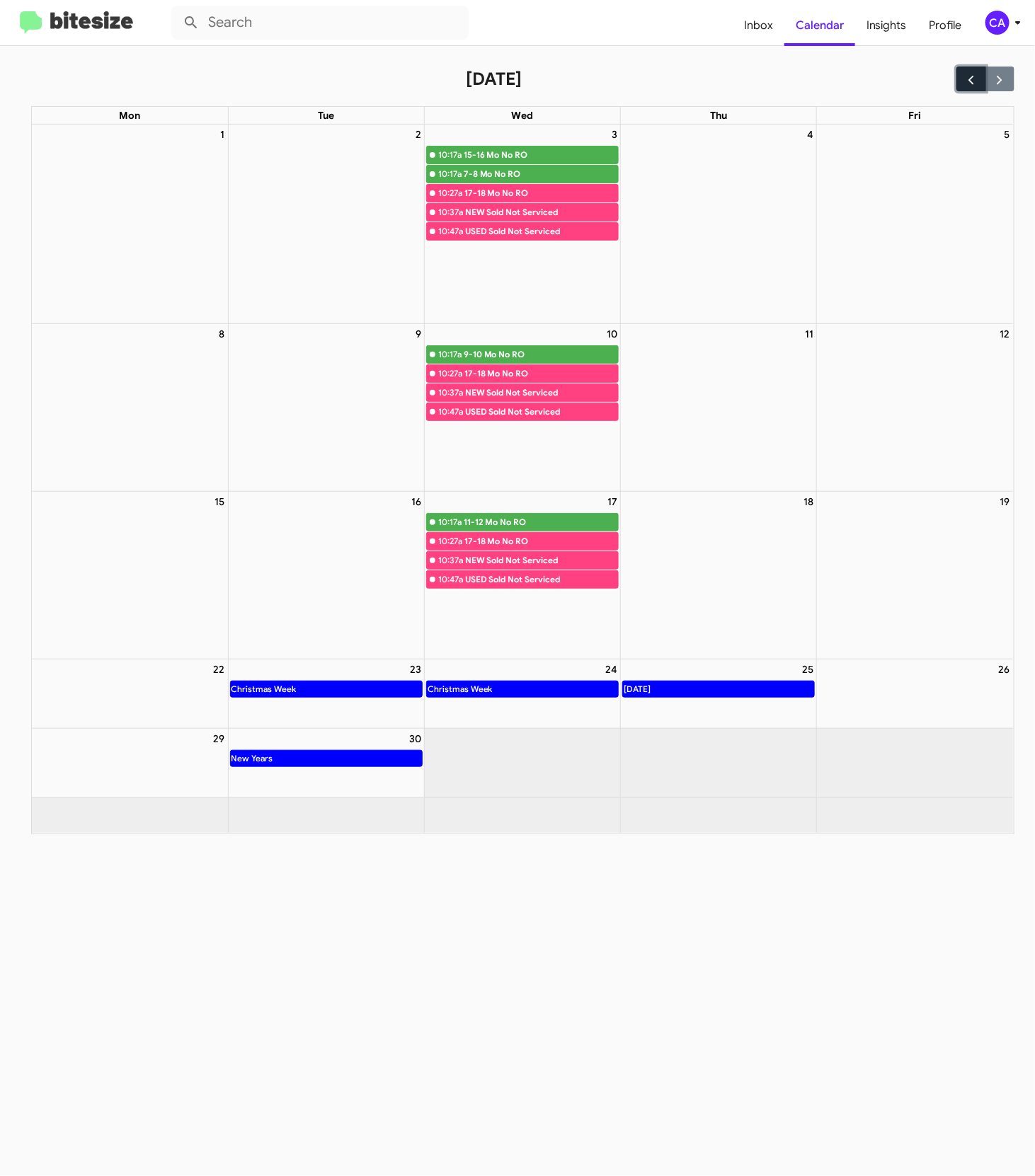
click at [822, 79] on span "button" at bounding box center [970, 79] width 15 height 15
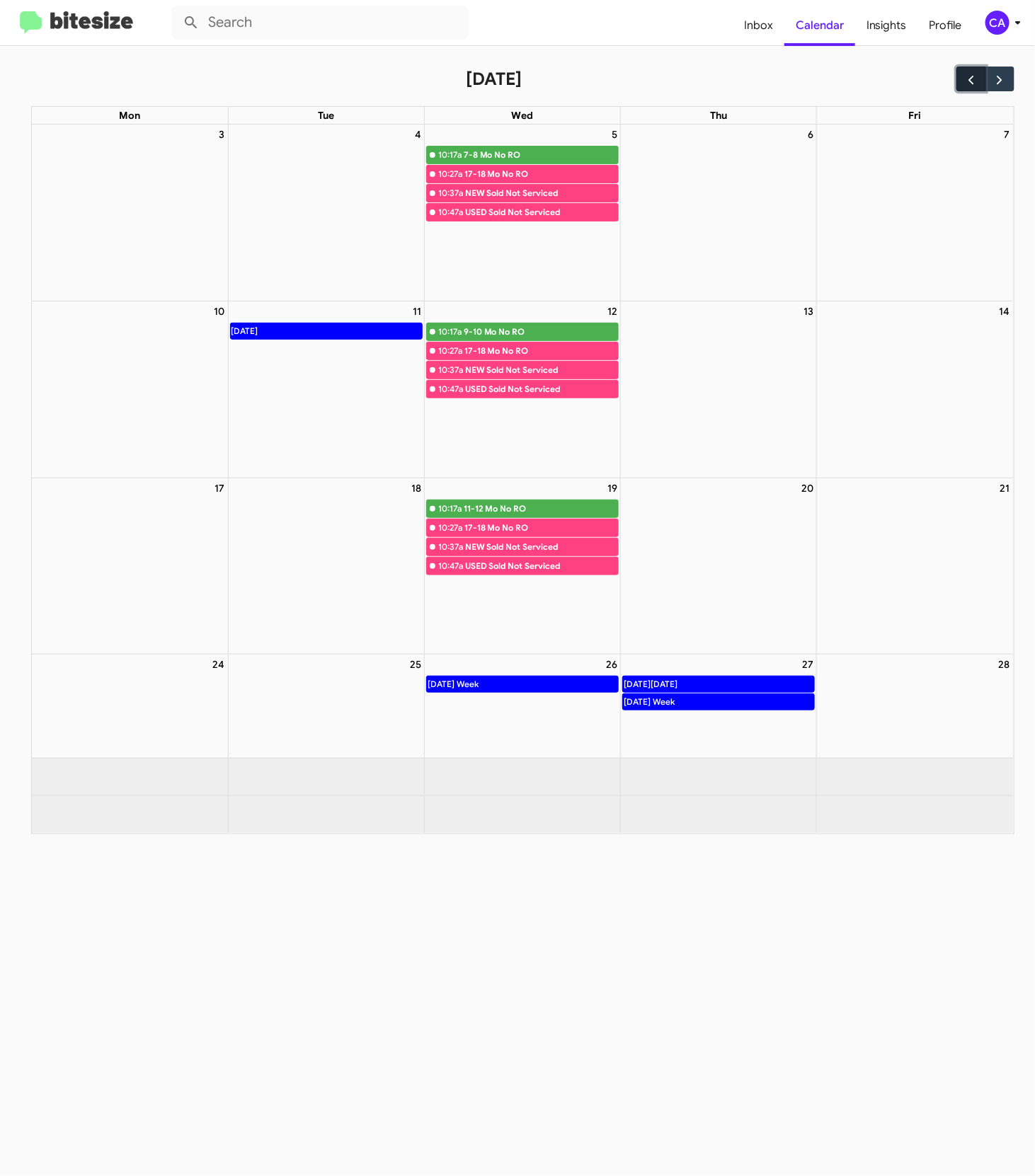
click at [822, 79] on span "button" at bounding box center [970, 79] width 15 height 15
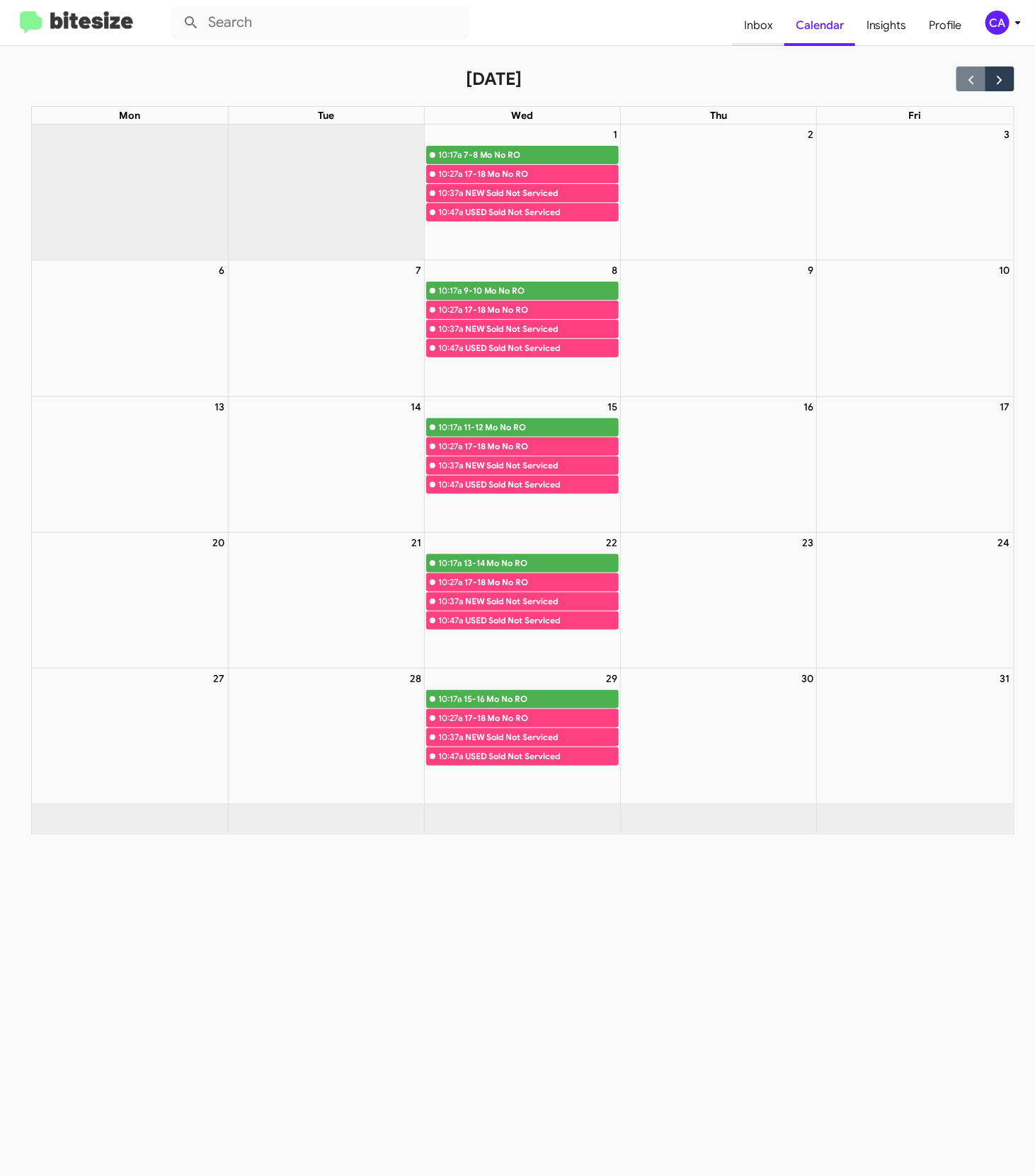
click at [759, 26] on span "Inbox" at bounding box center [758, 26] width 51 height 41
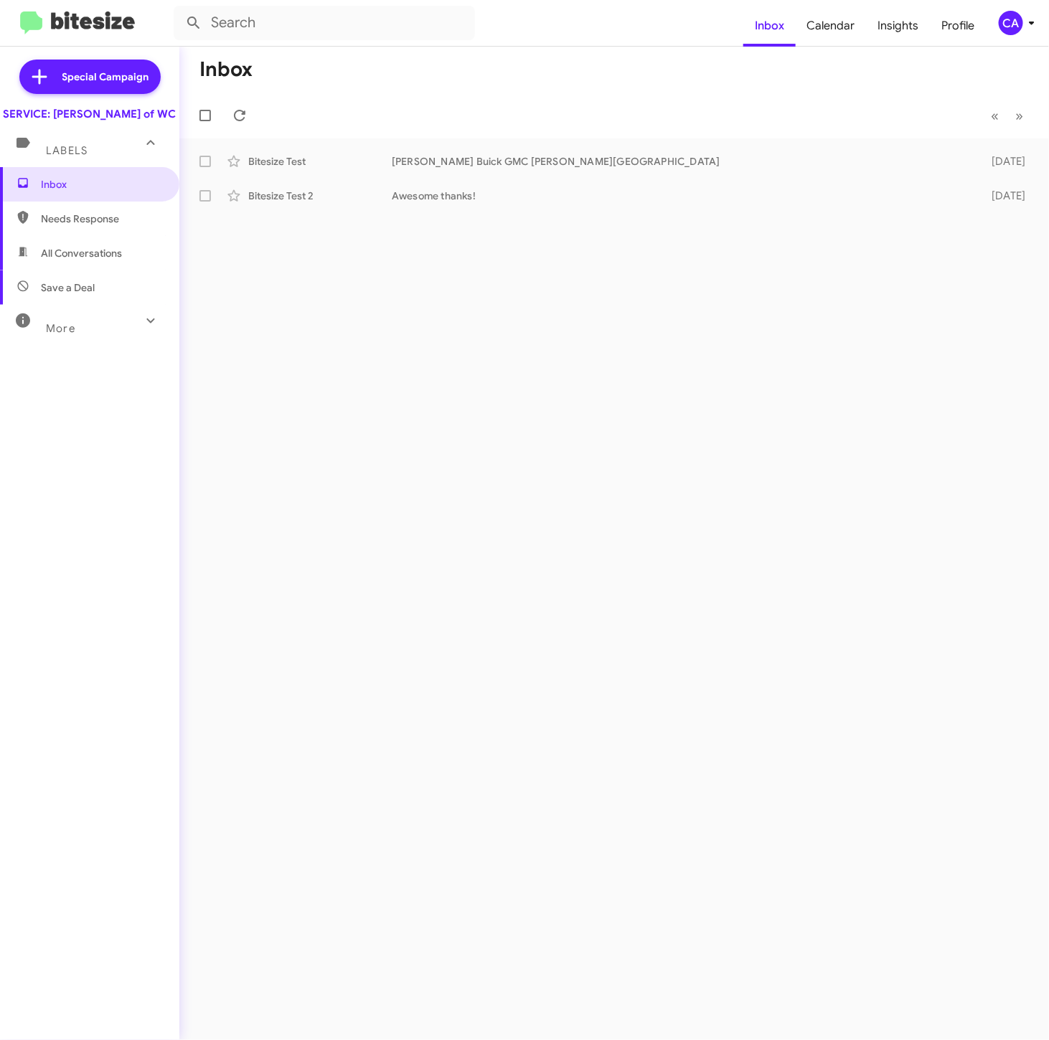
click at [352, 538] on div "Inbox « Previous » Next Bitesize Test [PERSON_NAME] Buick GMC [PERSON_NAME] Cha…" at bounding box center [613, 543] width 869 height 993
click at [359, 438] on div "Inbox « Previous » Next Bitesize Test [PERSON_NAME] Buick GMC [PERSON_NAME] Cha…" at bounding box center [613, 543] width 869 height 993
click at [398, 384] on div "Inbox « Previous » Next Bitesize Test [PERSON_NAME] Buick GMC [PERSON_NAME] Cha…" at bounding box center [613, 543] width 869 height 993
click at [423, 471] on div "Inbox « Previous » Next Bitesize Test [PERSON_NAME] Buick GMC [PERSON_NAME] Cha…" at bounding box center [613, 543] width 869 height 993
